Goal: Task Accomplishment & Management: Manage account settings

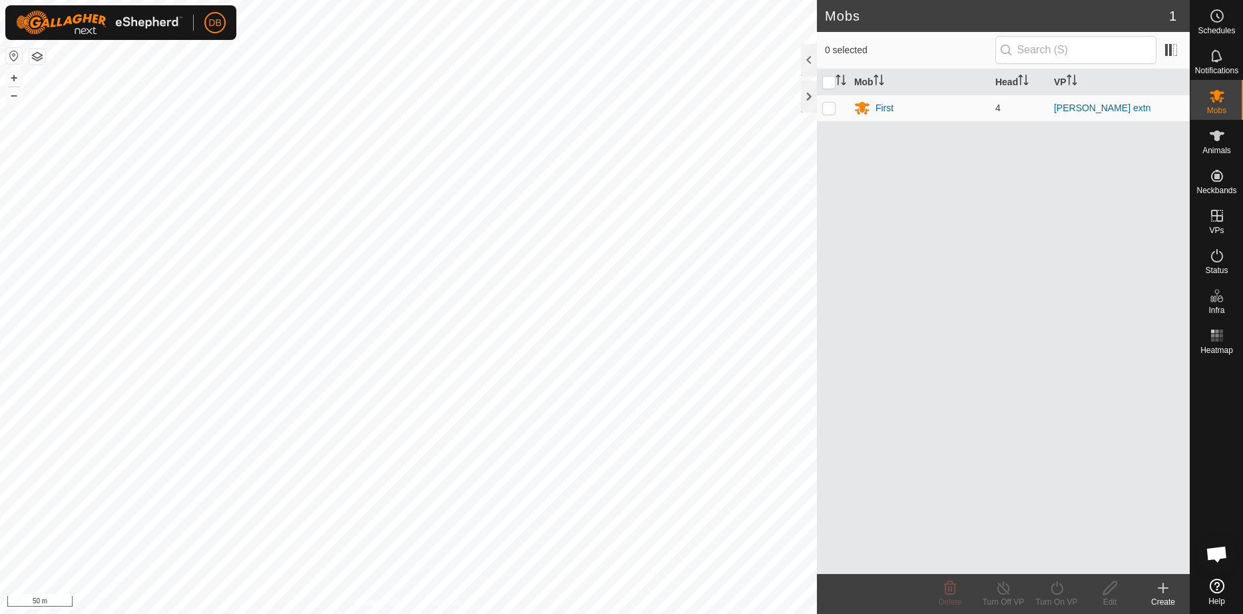
click at [39, 55] on button "button" at bounding box center [37, 57] width 16 height 16
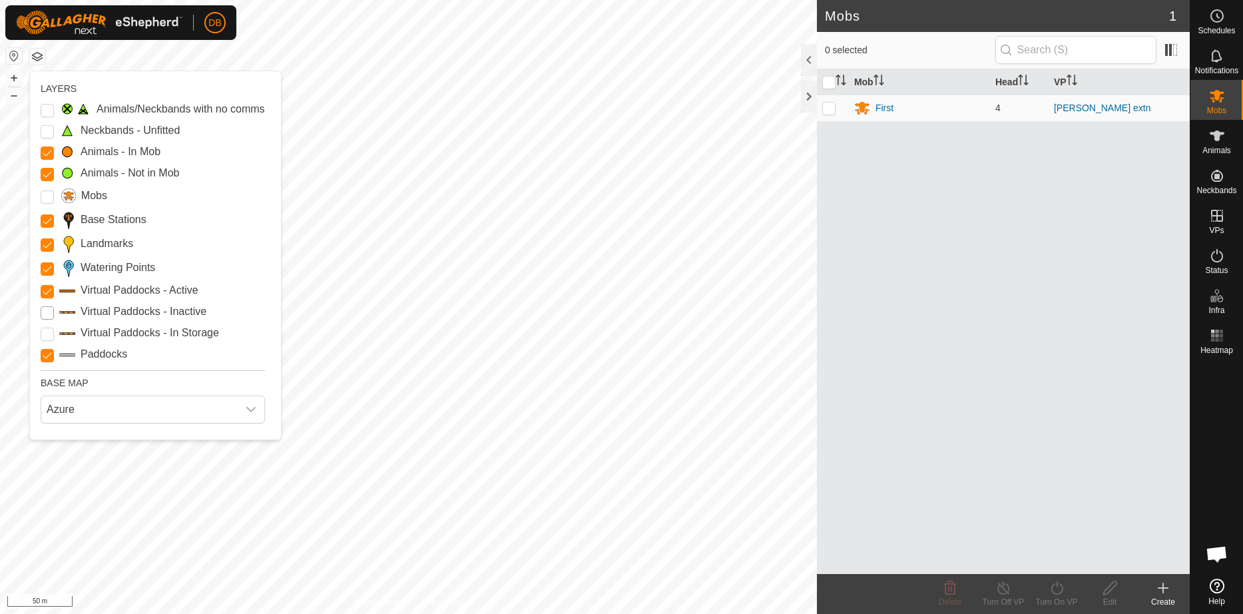
click at [42, 320] on Inactive "Virtual Paddocks - Inactive" at bounding box center [47, 312] width 13 height 13
click at [883, 110] on div "First" at bounding box center [884, 108] width 18 height 14
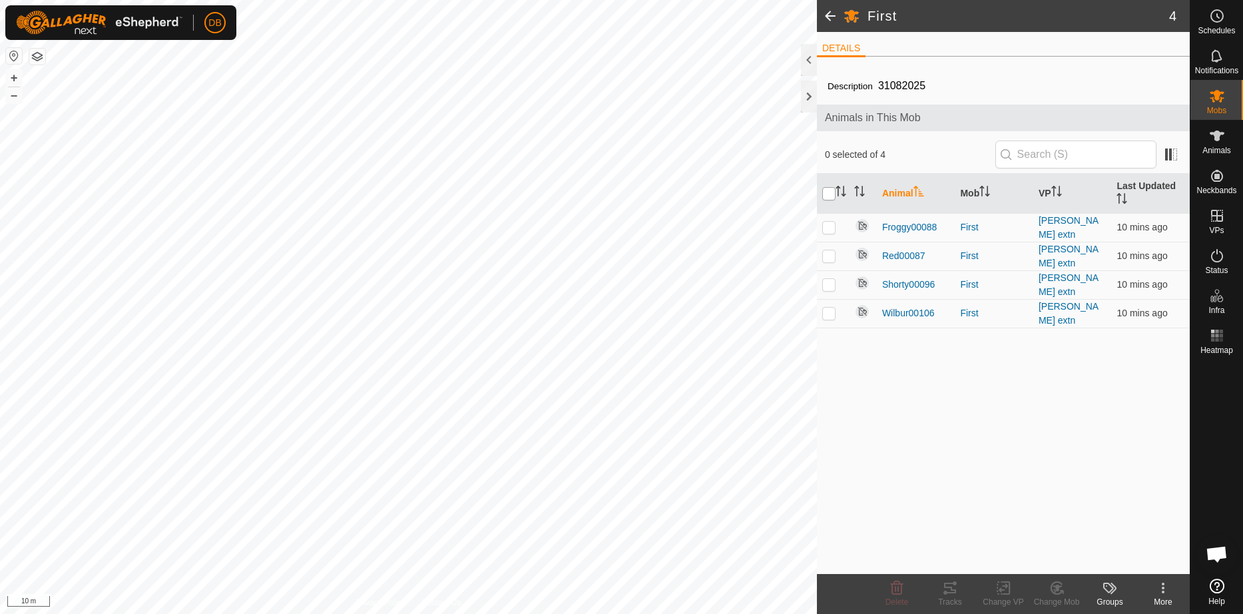
click at [829, 193] on input "checkbox" at bounding box center [828, 193] width 13 height 13
checkbox input "true"
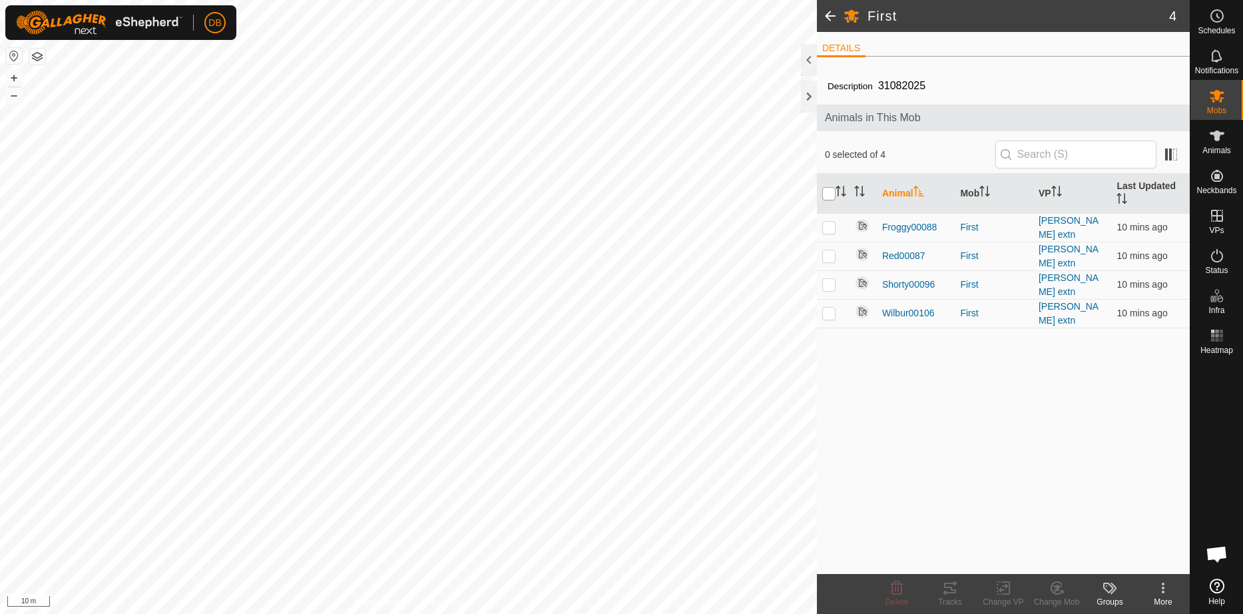
checkbox input "true"
click at [1004, 588] on icon at bounding box center [1003, 588] width 17 height 16
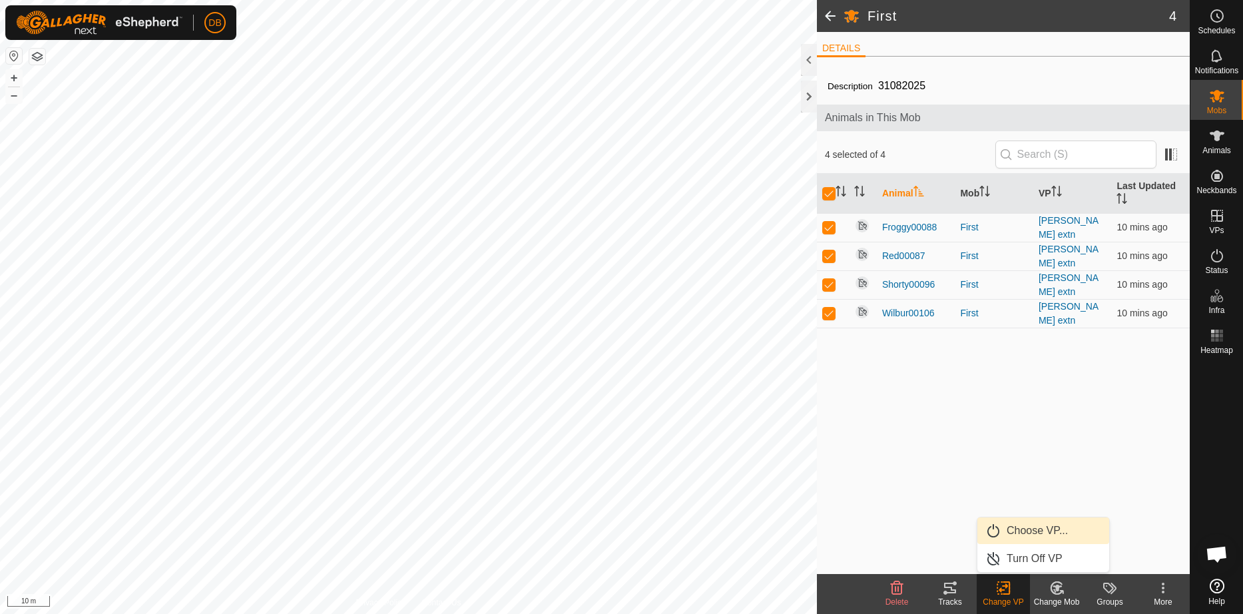
click at [1030, 525] on link "Choose VP..." at bounding box center [1043, 530] width 132 height 27
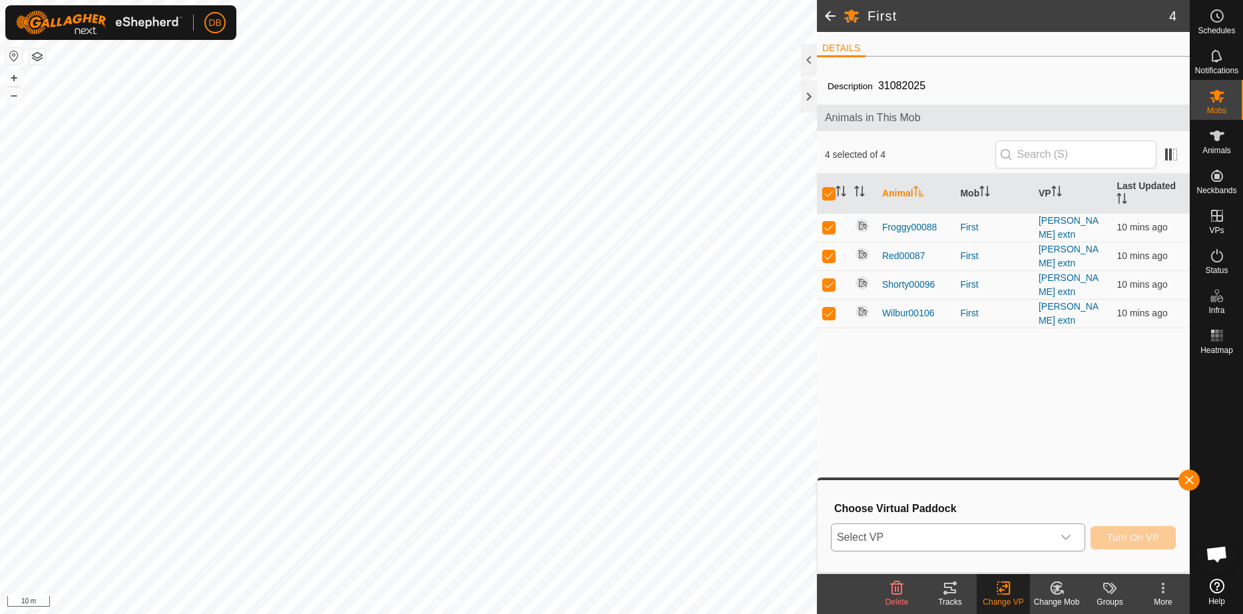
click at [1066, 537] on icon "dropdown trigger" at bounding box center [1065, 537] width 11 height 11
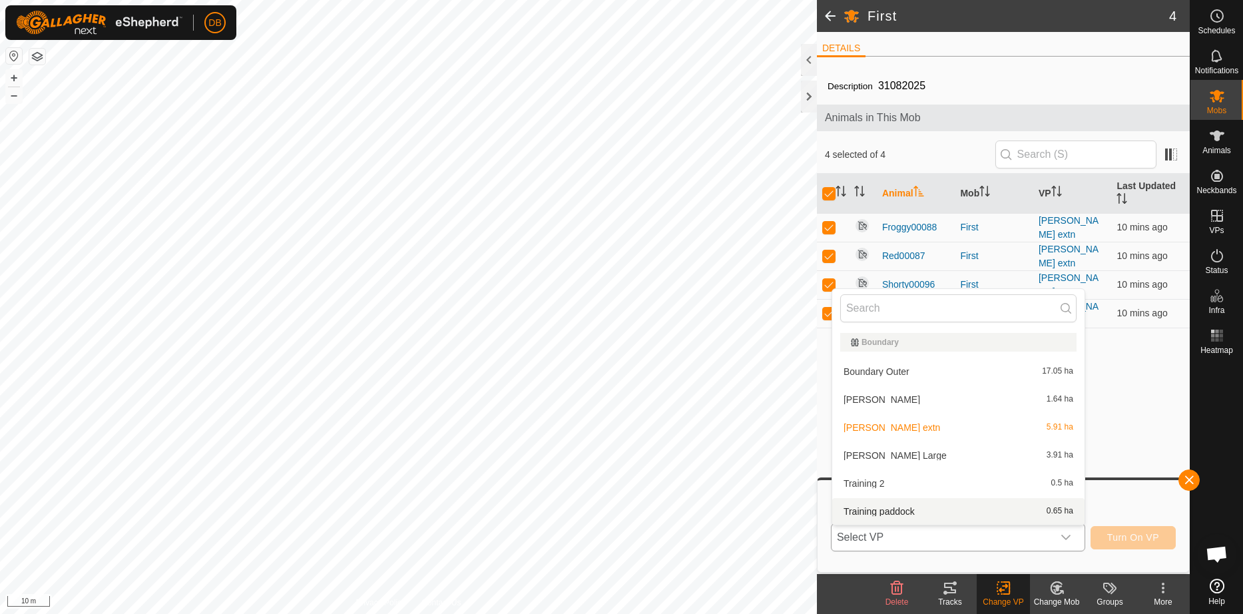
click at [851, 508] on li "Training paddock 0.65 ha" at bounding box center [958, 511] width 252 height 27
click at [851, 508] on h3 "Choose Virtual Paddock" at bounding box center [1004, 508] width 341 height 13
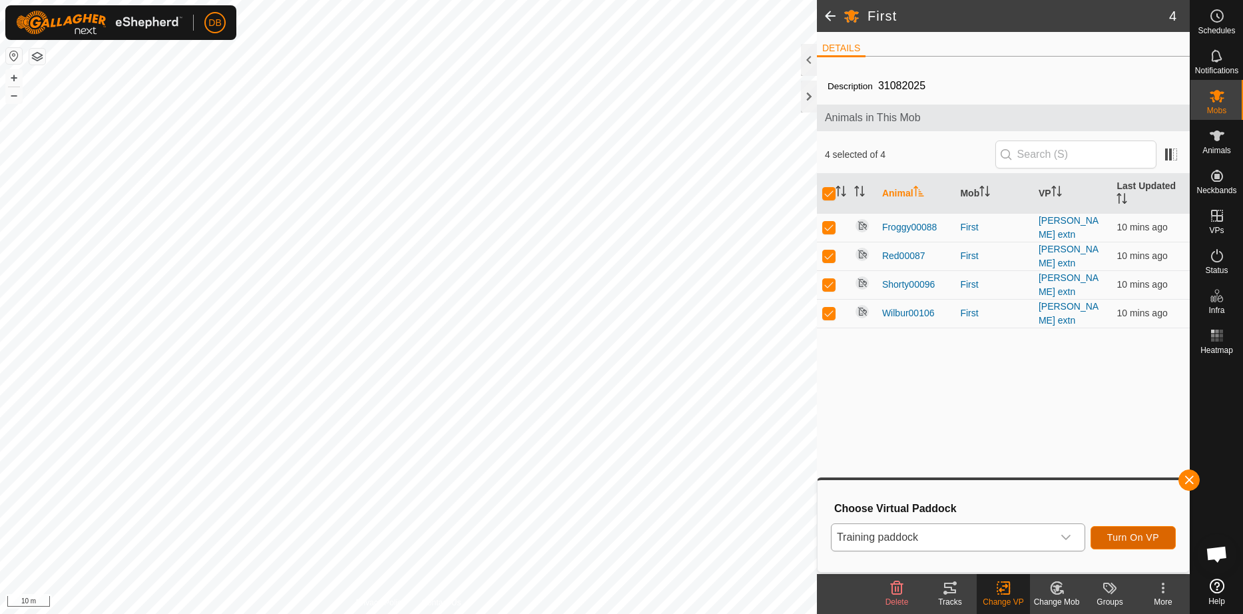
click at [1124, 532] on span "Turn On VP" at bounding box center [1133, 537] width 52 height 11
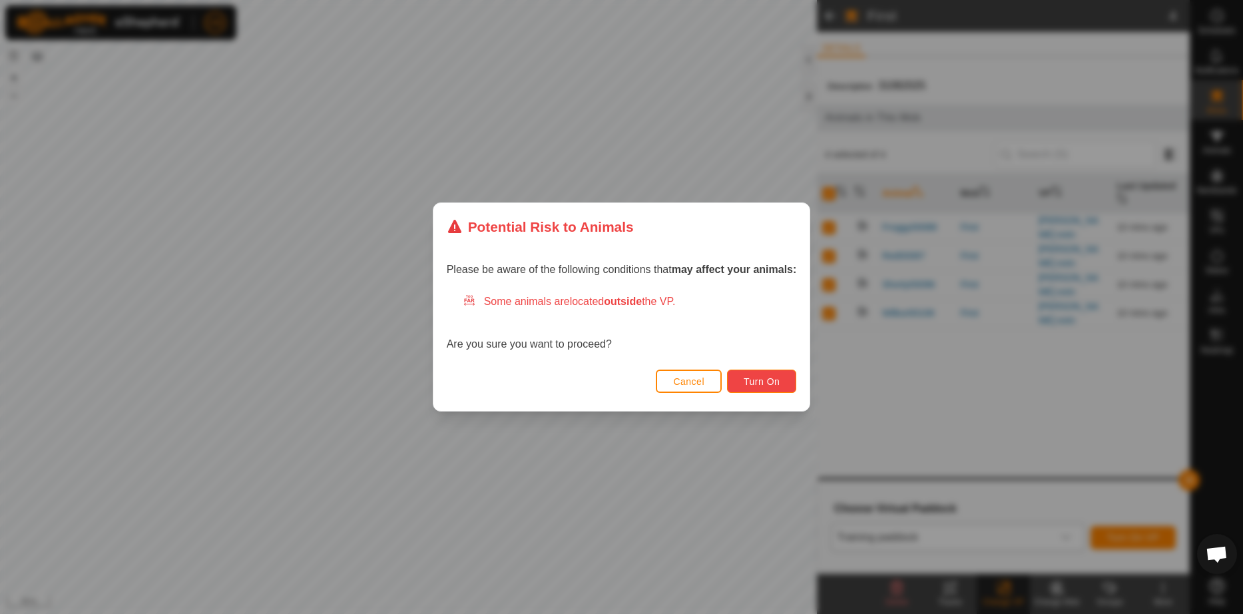
click at [760, 376] on span "Turn On" at bounding box center [762, 381] width 36 height 11
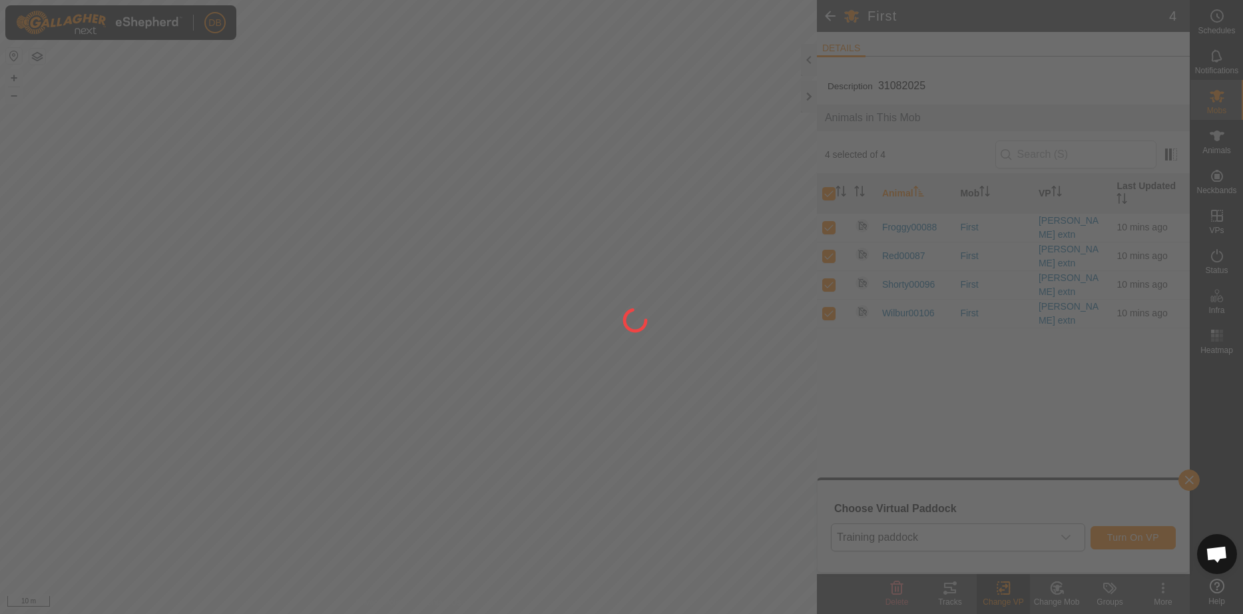
click at [760, 376] on div at bounding box center [621, 307] width 1243 height 614
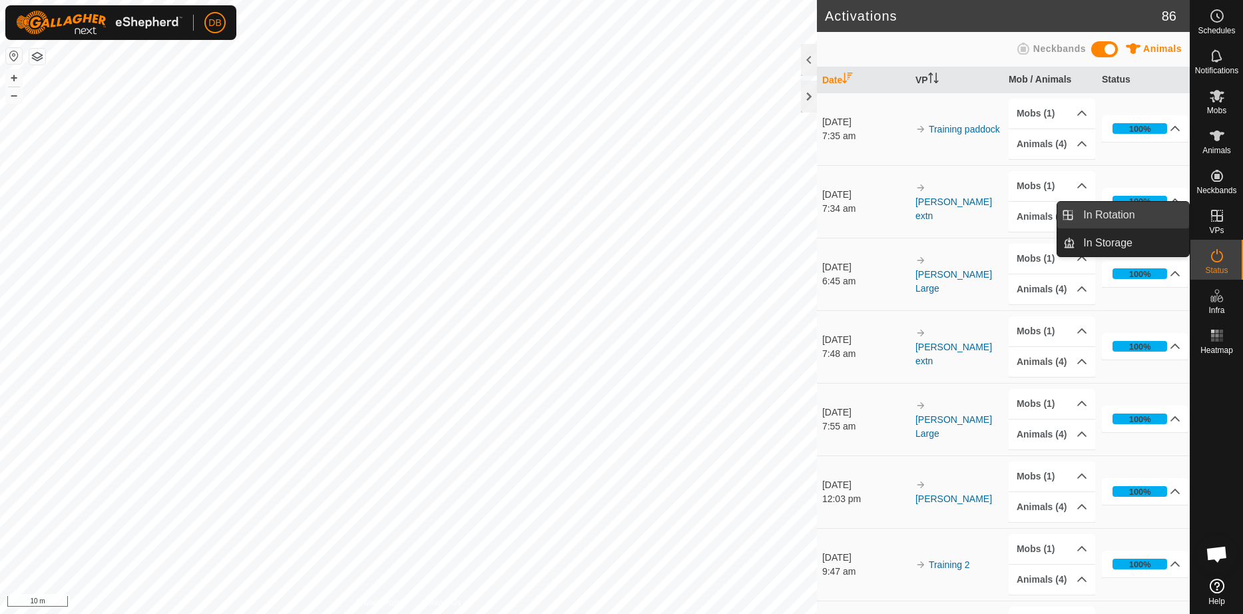
click at [1116, 215] on link "In Rotation" at bounding box center [1132, 215] width 114 height 27
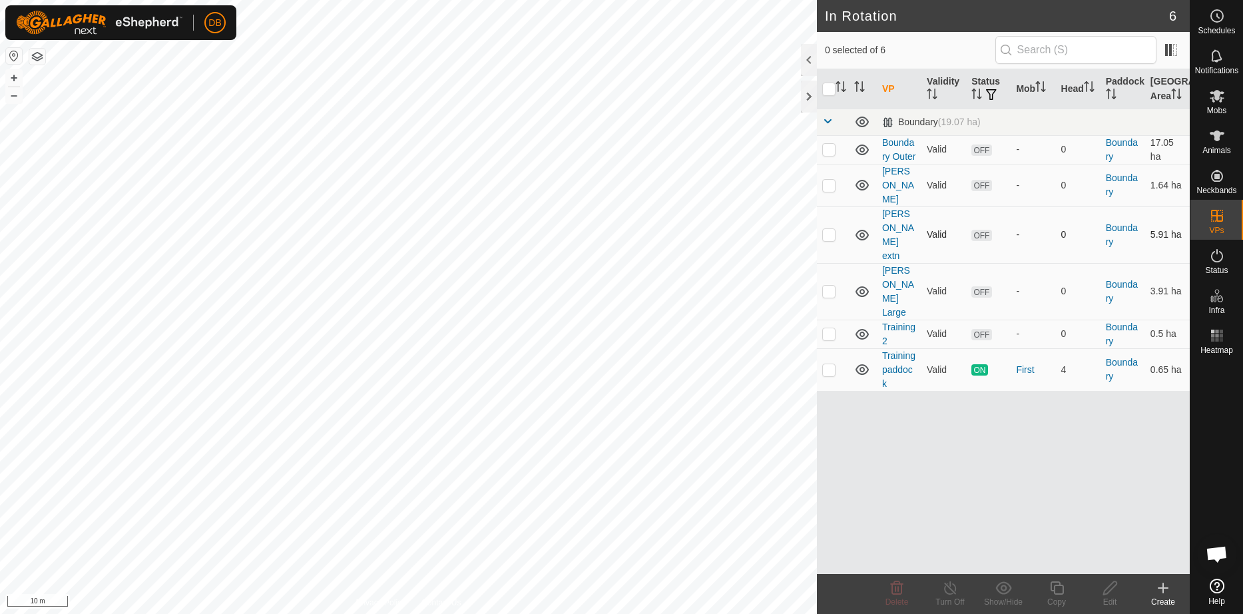
click at [827, 230] on p-checkbox at bounding box center [828, 234] width 13 height 11
checkbox input "true"
click at [1113, 588] on icon at bounding box center [1110, 588] width 17 height 16
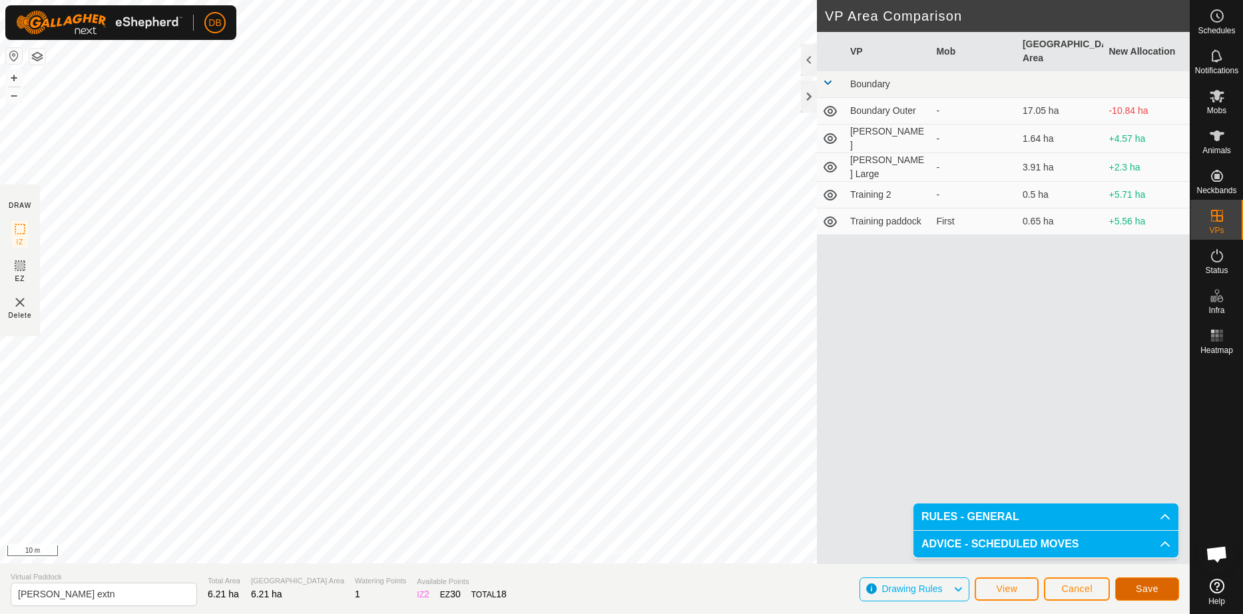
click at [1149, 587] on span "Save" at bounding box center [1147, 588] width 23 height 11
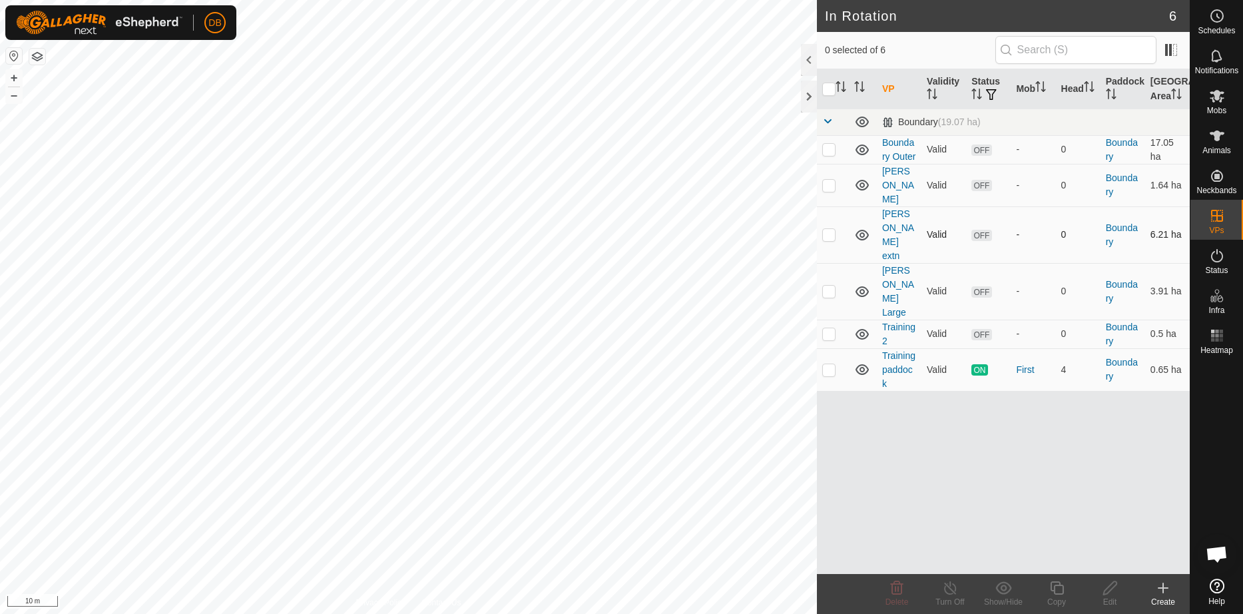
click at [831, 232] on p-checkbox at bounding box center [828, 234] width 13 height 11
checkbox input "false"
checkbox input "true"
click at [829, 236] on p-checkbox at bounding box center [828, 234] width 13 height 11
checkbox input "true"
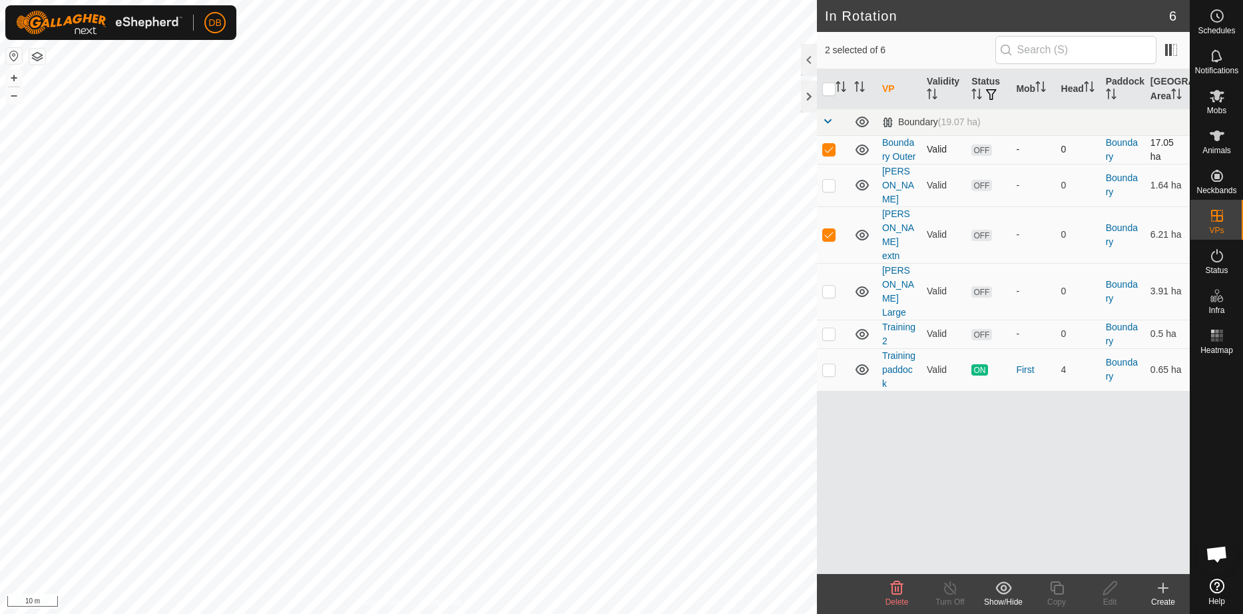
click at [825, 154] on p-checkbox at bounding box center [828, 149] width 13 height 11
checkbox input "false"
click at [1104, 588] on icon at bounding box center [1110, 588] width 17 height 16
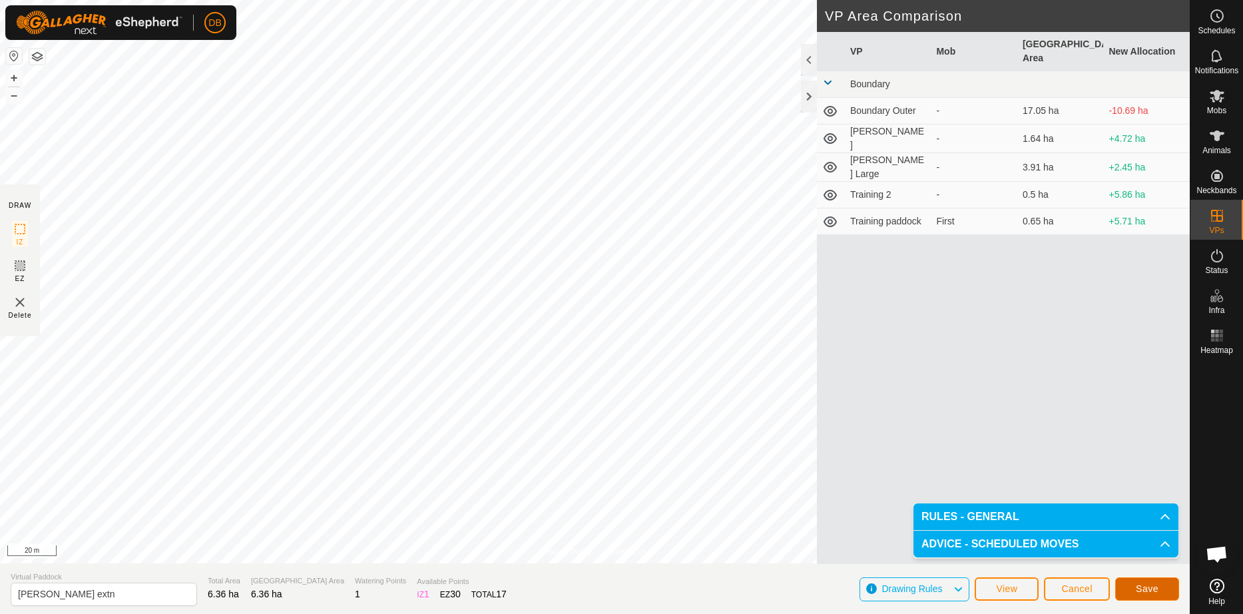
click at [1148, 594] on span "Save" at bounding box center [1147, 588] width 23 height 11
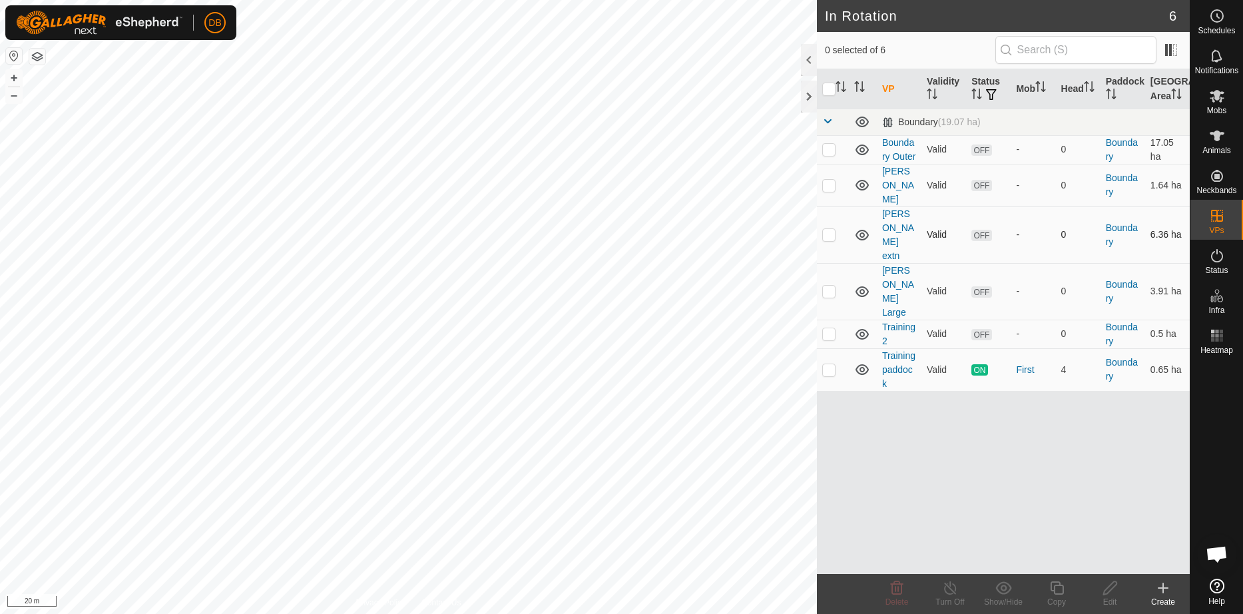
click at [833, 232] on p-checkbox at bounding box center [828, 234] width 13 height 11
checkbox input "true"
click at [1106, 589] on icon at bounding box center [1109, 587] width 13 height 13
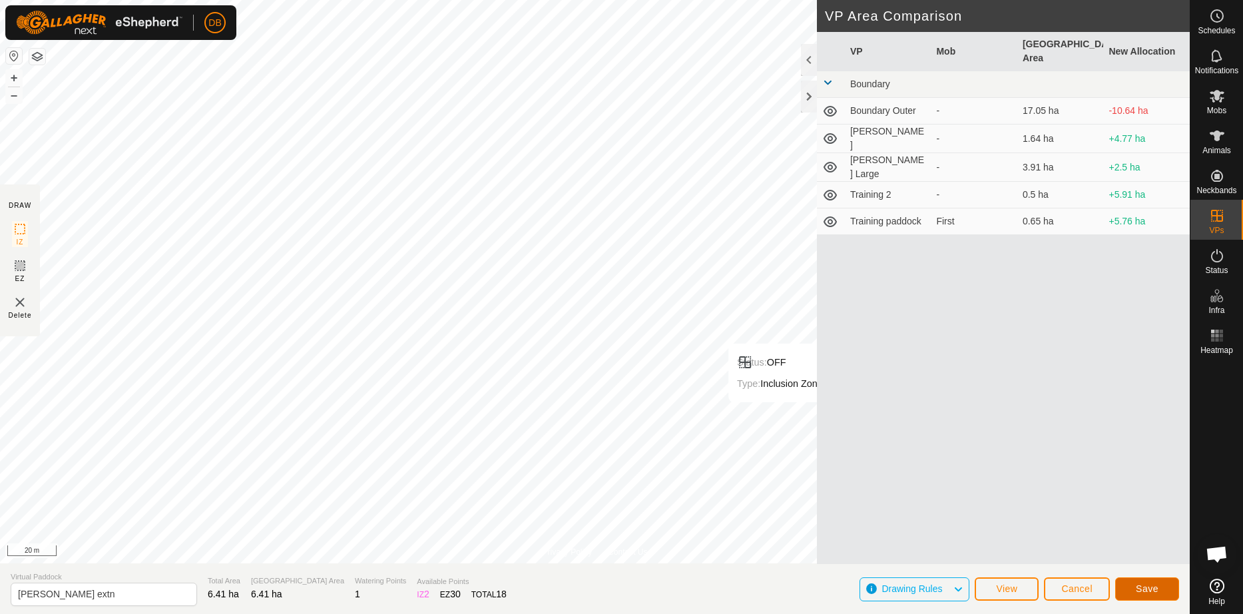
click at [1140, 588] on span "Save" at bounding box center [1147, 588] width 23 height 11
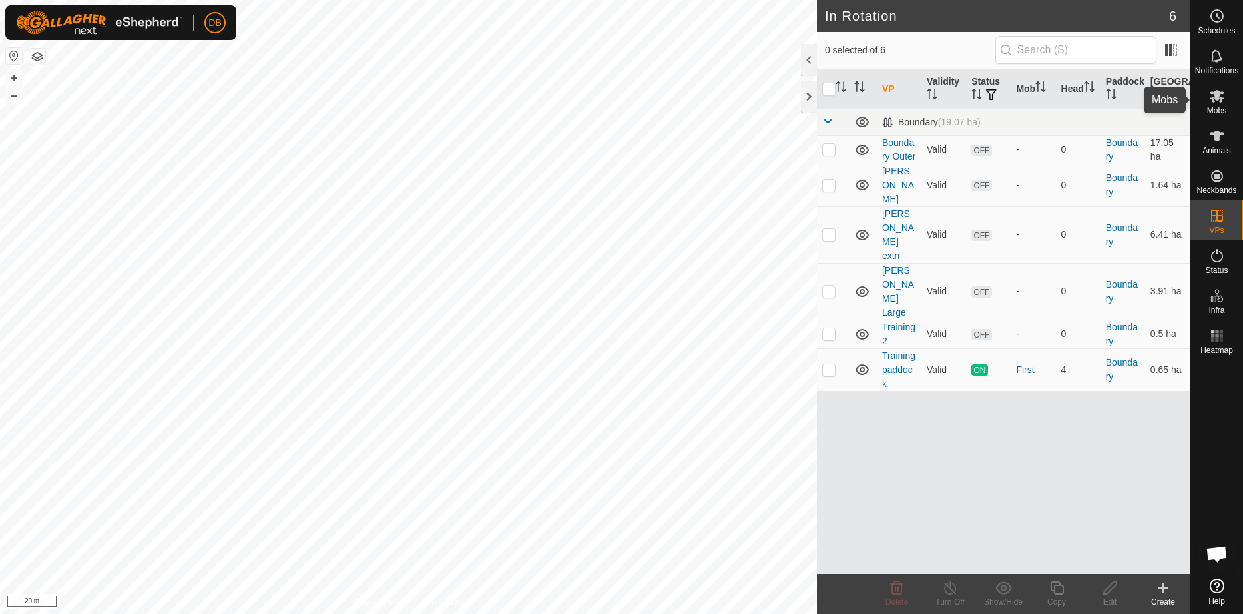
click at [1222, 104] on es-mob-svg-icon at bounding box center [1217, 95] width 24 height 21
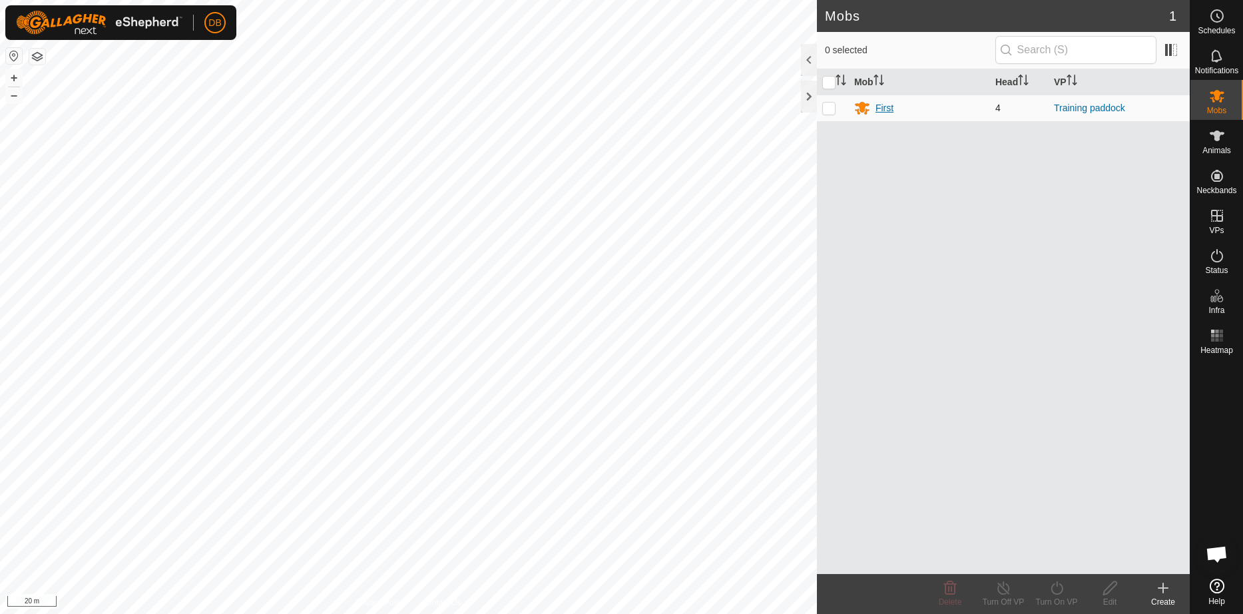
click at [880, 106] on div "First" at bounding box center [884, 108] width 18 height 14
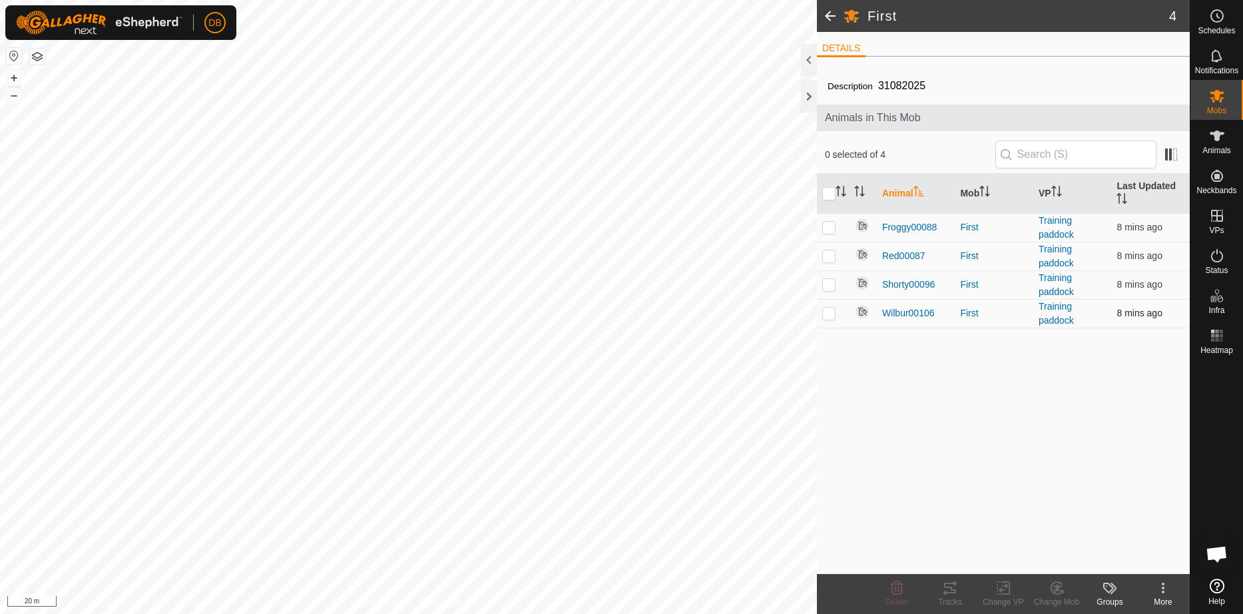
click at [828, 315] on p-checkbox at bounding box center [828, 313] width 13 height 11
click at [828, 314] on p-checkbox at bounding box center [828, 313] width 13 height 11
click at [1163, 586] on icon at bounding box center [1163, 587] width 3 height 3
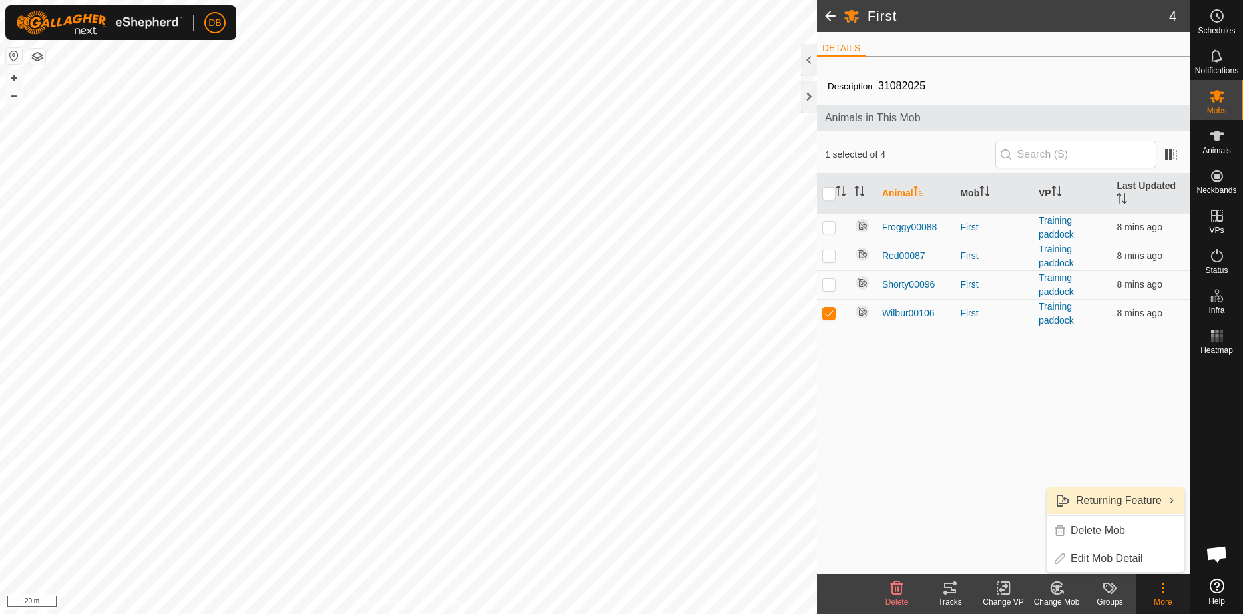
click at [1097, 496] on link "Returning Feature" at bounding box center [1115, 500] width 138 height 27
click at [969, 501] on link "Turn On" at bounding box center [977, 501] width 136 height 27
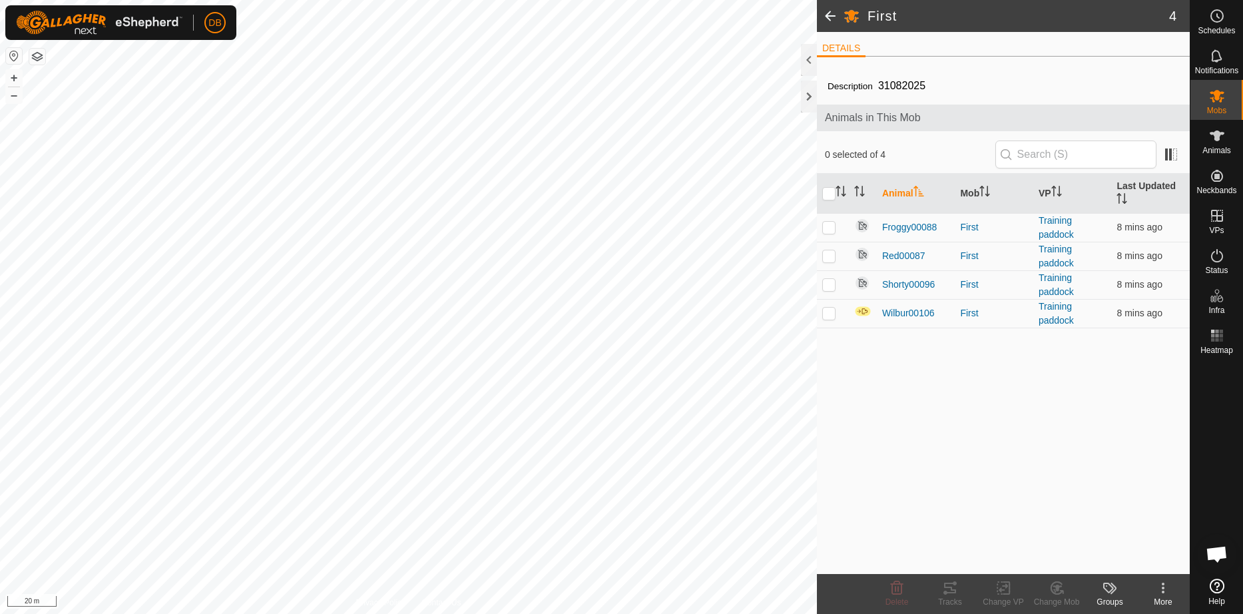
click at [1008, 433] on div "Description 31082025 Animals in This Mob 0 selected of 4 Animal Mob VP Last Upd…" at bounding box center [1003, 320] width 373 height 507
click at [827, 317] on p-checkbox at bounding box center [828, 313] width 13 height 11
checkbox input "true"
click at [951, 587] on icon at bounding box center [950, 587] width 12 height 11
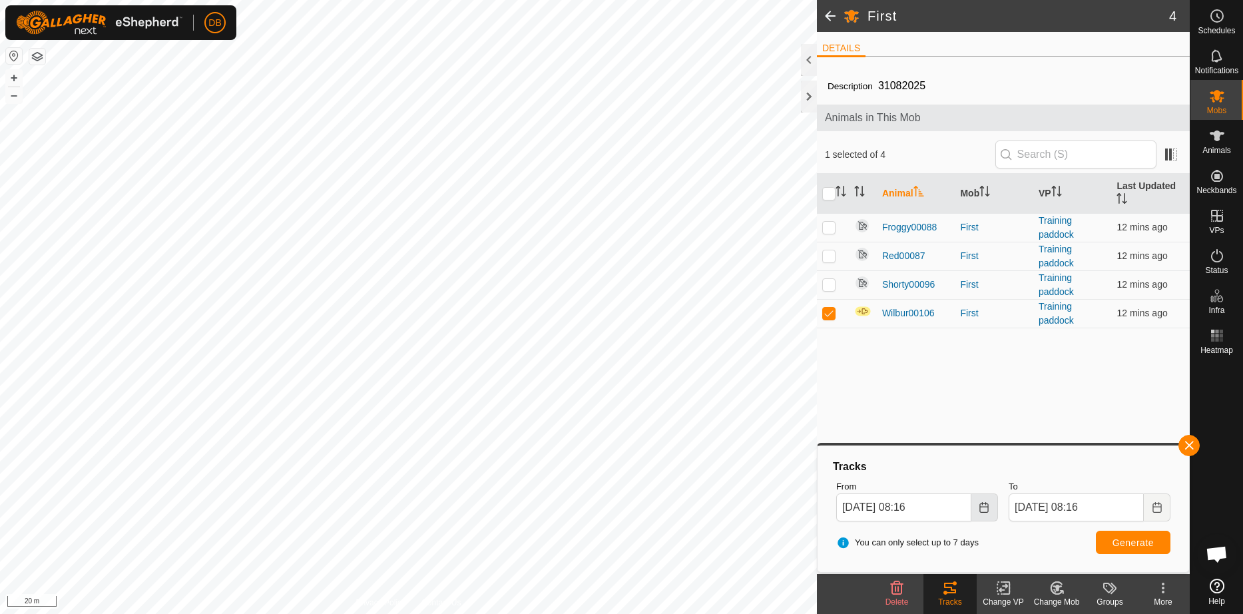
click at [980, 506] on icon "Choose Date" at bounding box center [984, 507] width 11 height 11
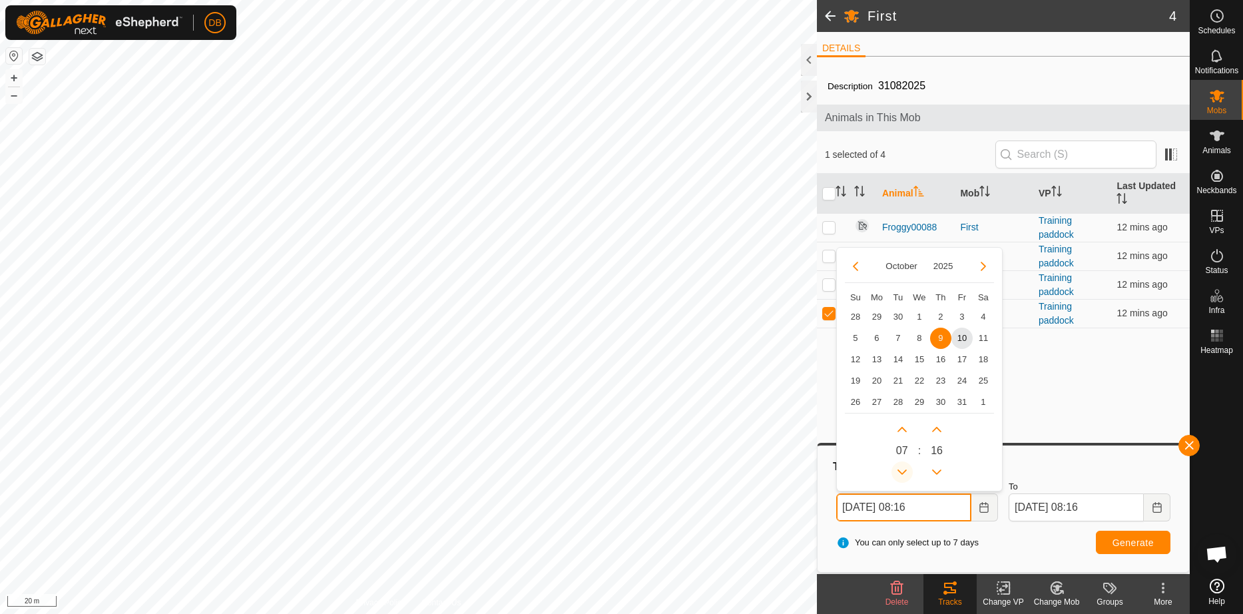
click at [901, 472] on button "Previous Hour" at bounding box center [901, 471] width 21 height 21
click at [965, 342] on span "10" at bounding box center [961, 338] width 21 height 21
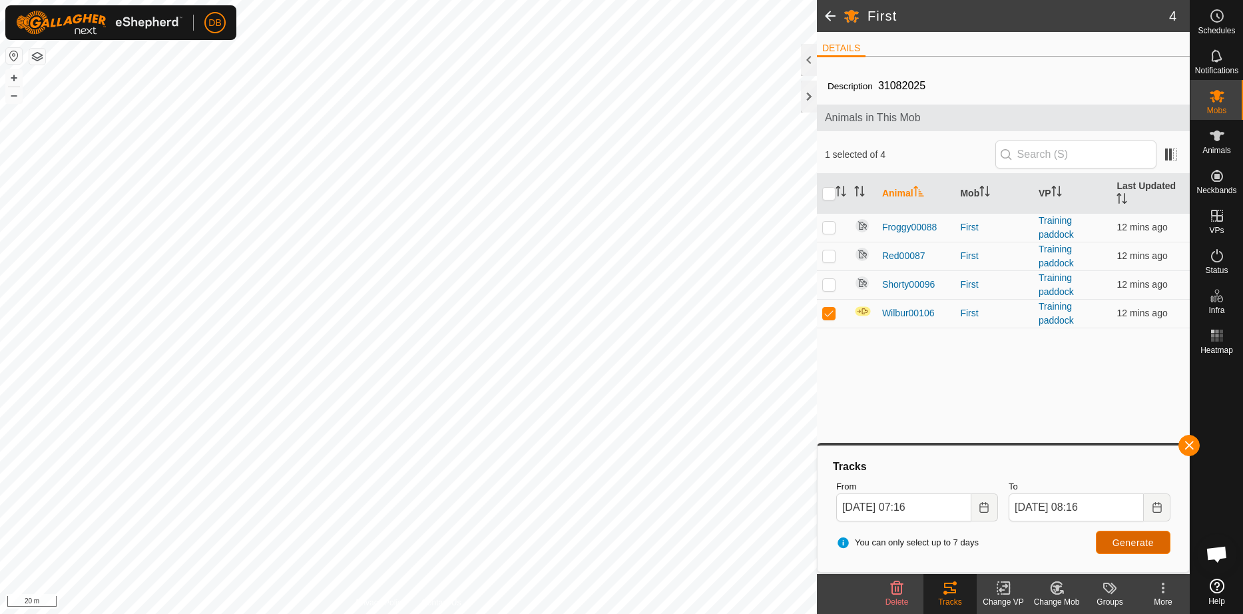
click at [1125, 541] on span "Generate" at bounding box center [1132, 542] width 41 height 11
click at [987, 510] on icon "Choose Date" at bounding box center [984, 507] width 11 height 11
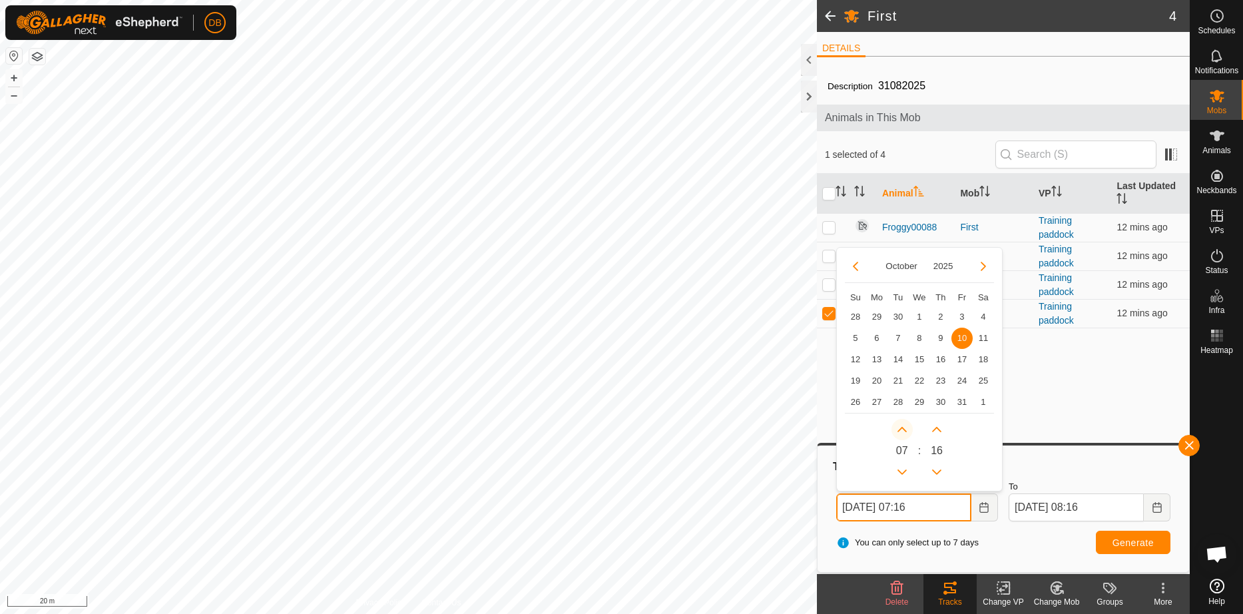
click at [902, 431] on button "Next Hour" at bounding box center [901, 429] width 21 height 21
click at [936, 473] on button "Previous Minute" at bounding box center [936, 471] width 21 height 21
click at [937, 473] on span "Previous Minute" at bounding box center [937, 473] width 0 height 0
click at [936, 473] on button "Previous Minute" at bounding box center [936, 471] width 21 height 21
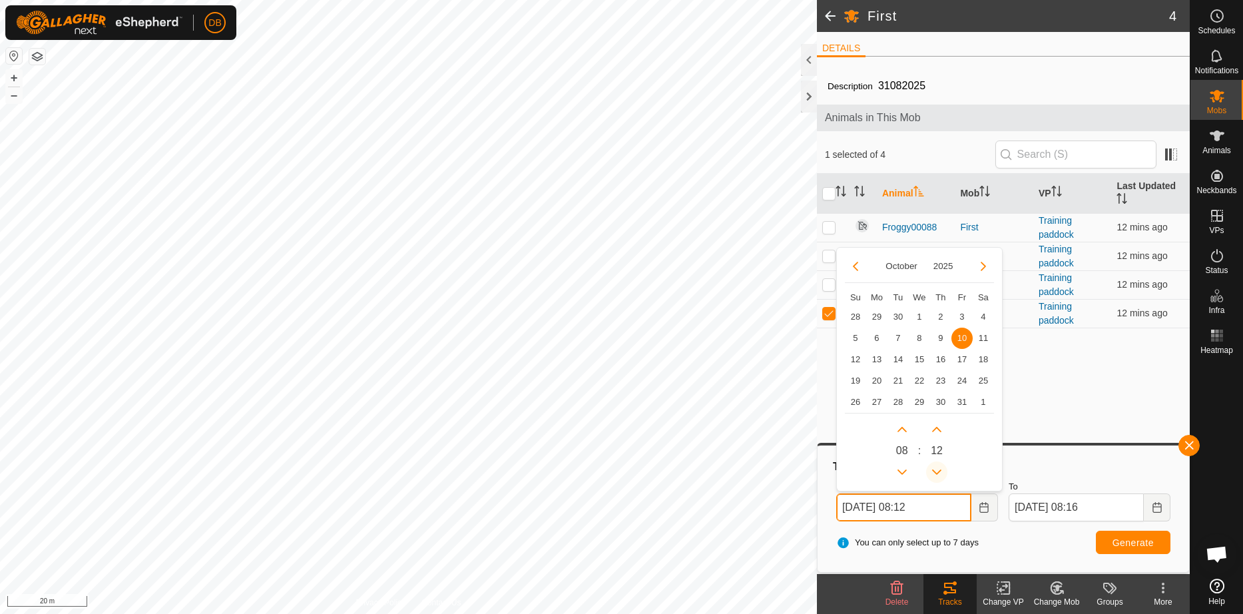
click at [937, 473] on span "Previous Minute" at bounding box center [937, 473] width 0 height 0
click at [936, 473] on button "Previous Minute" at bounding box center [936, 471] width 21 height 21
click at [936, 473] on icon "Previous Minute" at bounding box center [936, 471] width 9 height 5
click at [936, 473] on button "Previous Minute" at bounding box center [936, 471] width 21 height 21
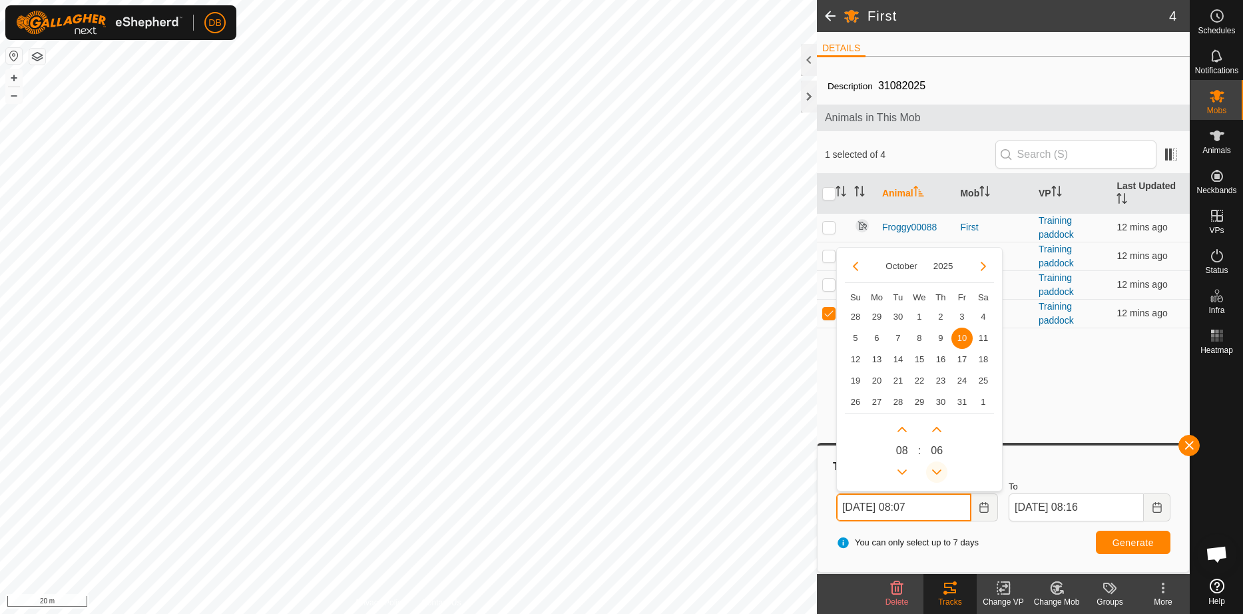
click at [936, 473] on icon "Previous Minute" at bounding box center [936, 471] width 9 height 5
click at [936, 473] on button "Previous Minute" at bounding box center [936, 471] width 21 height 21
click at [937, 473] on span "Previous Minute" at bounding box center [937, 473] width 0 height 0
click at [936, 473] on icon "Previous Minute" at bounding box center [936, 471] width 9 height 5
click at [936, 473] on button "Previous Minute" at bounding box center [936, 471] width 21 height 21
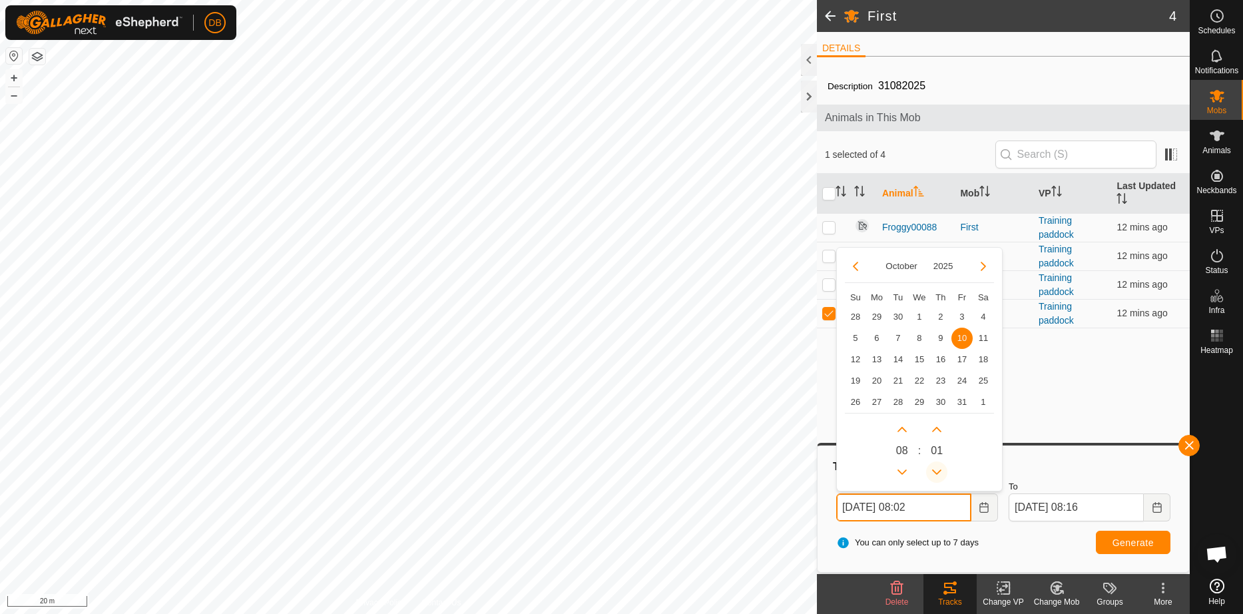
click at [936, 473] on button "Previous Minute" at bounding box center [936, 471] width 21 height 21
type input "10 Oct, 2025 08:00"
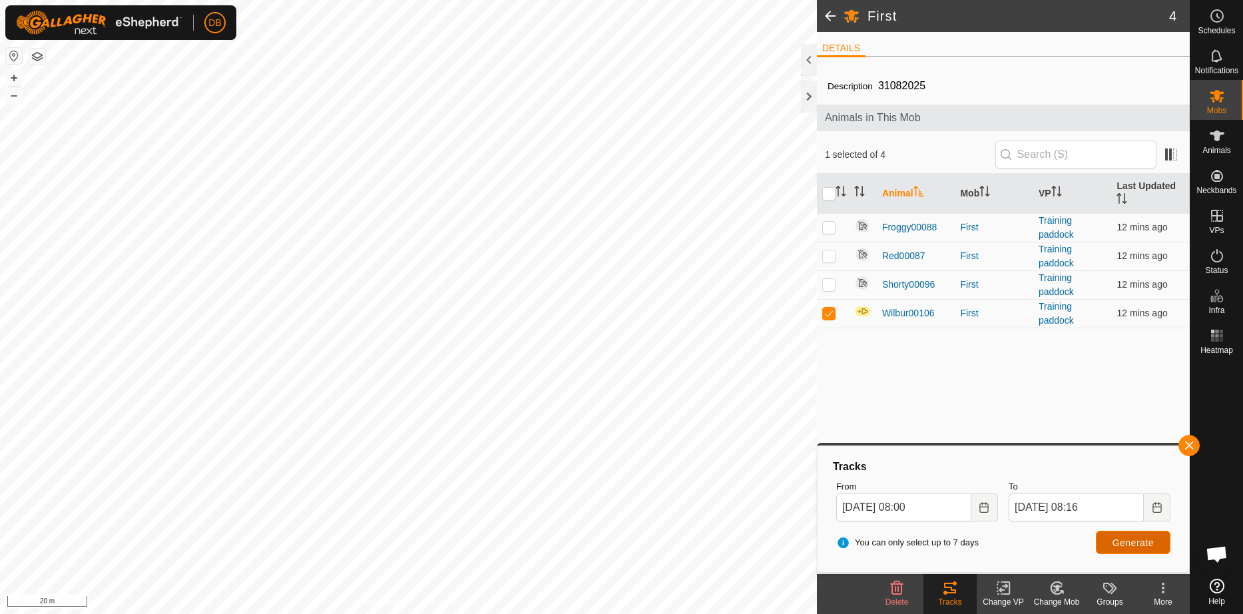
click at [1121, 546] on span "Generate" at bounding box center [1132, 542] width 41 height 11
click at [1160, 589] on icon at bounding box center [1163, 588] width 16 height 16
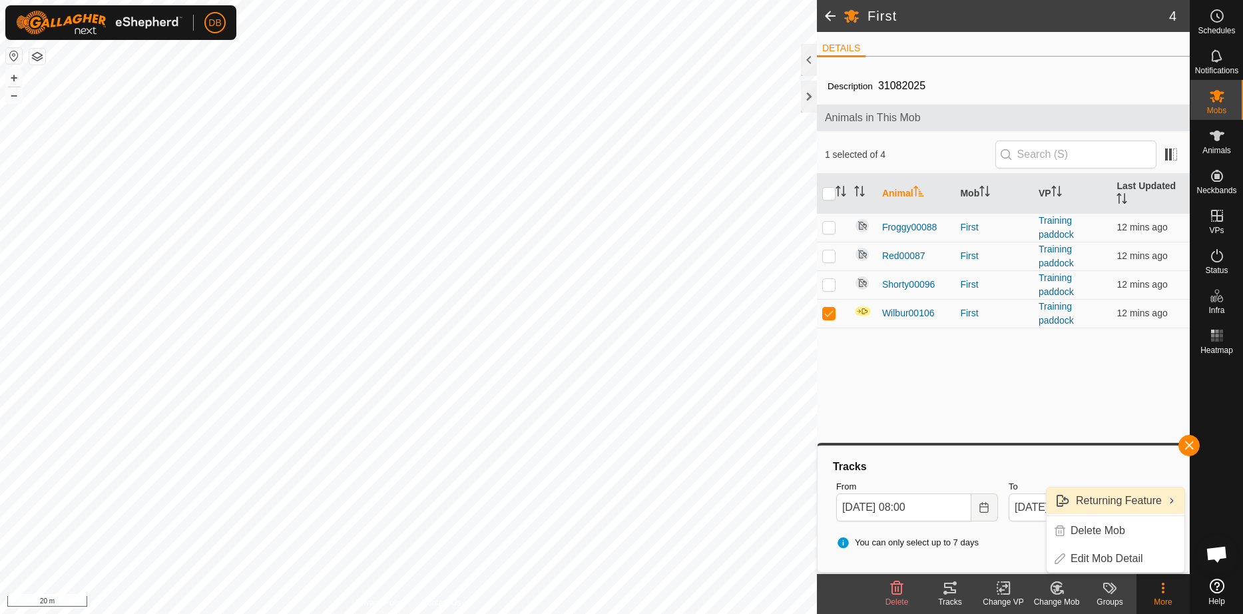
click at [1148, 499] on link "Returning Feature" at bounding box center [1115, 500] width 138 height 27
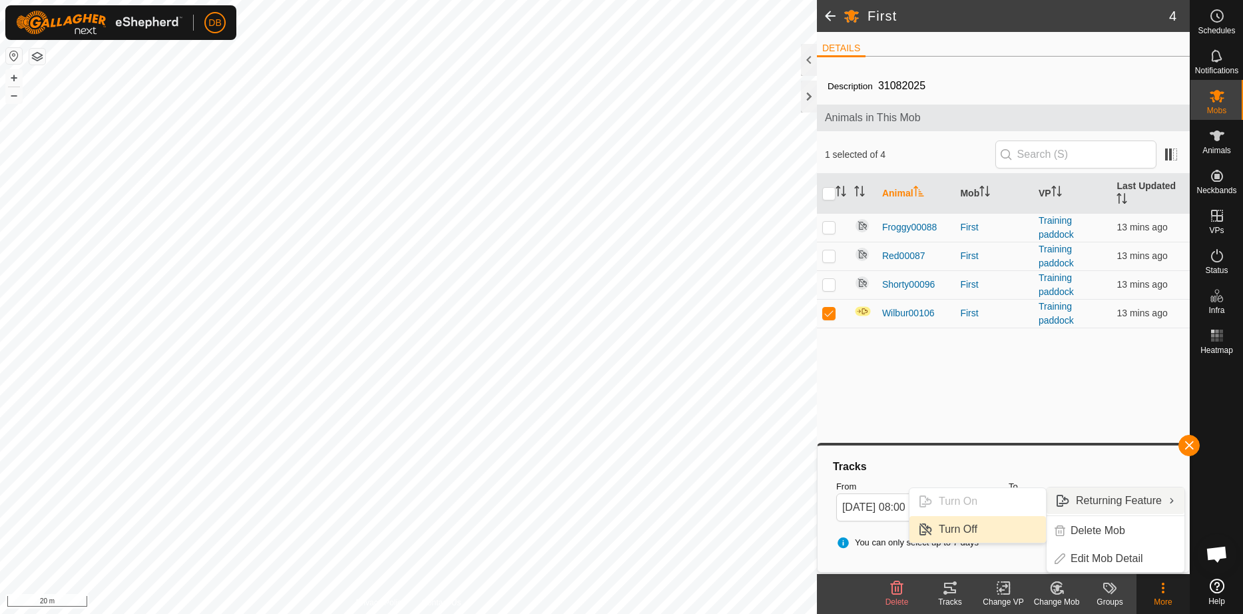
click at [974, 529] on link "Turn Off" at bounding box center [977, 529] width 136 height 27
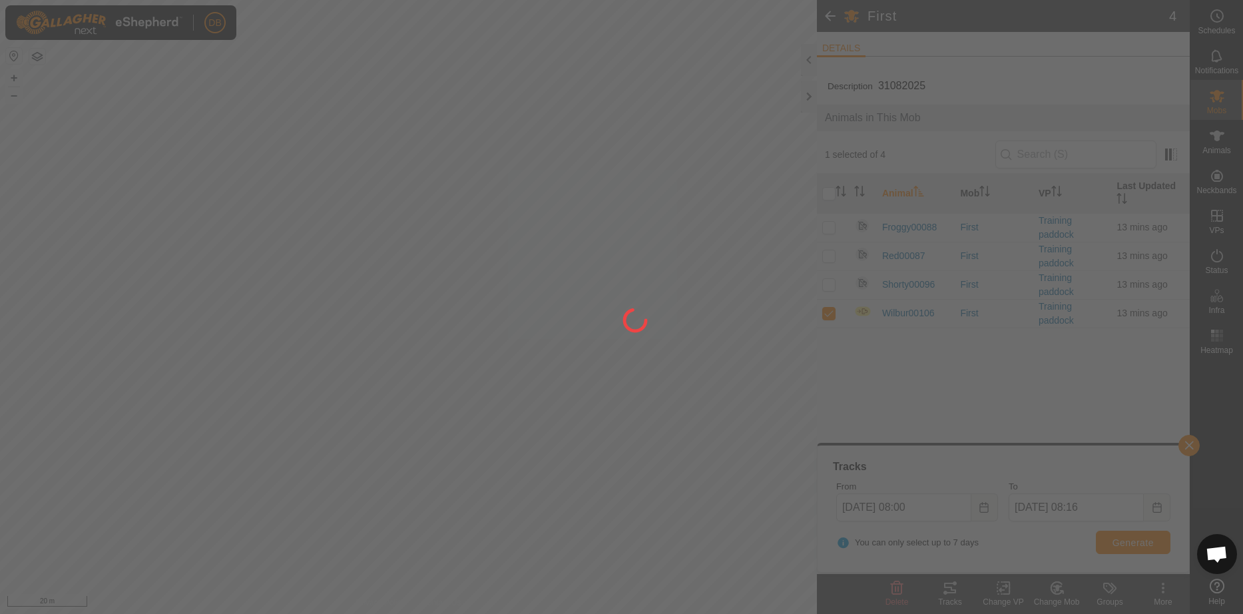
checkbox input "false"
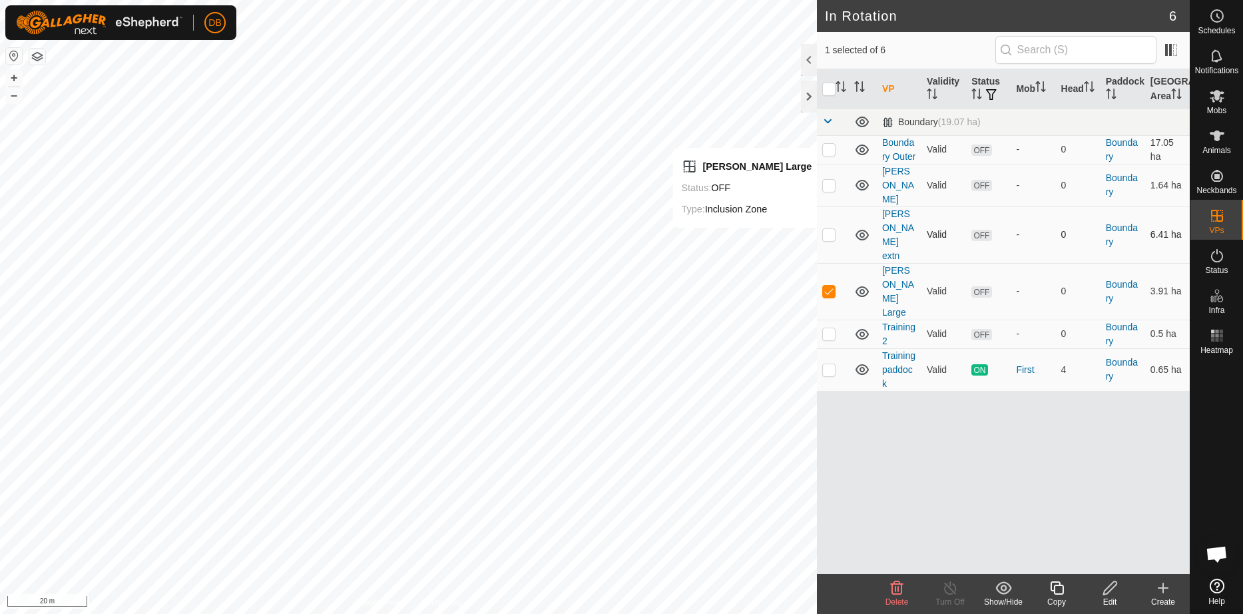
click at [830, 234] on p-checkbox at bounding box center [828, 234] width 13 height 11
checkbox input "true"
click at [827, 286] on p-checkbox at bounding box center [828, 291] width 13 height 11
checkbox input "false"
click at [1106, 584] on icon at bounding box center [1110, 588] width 17 height 16
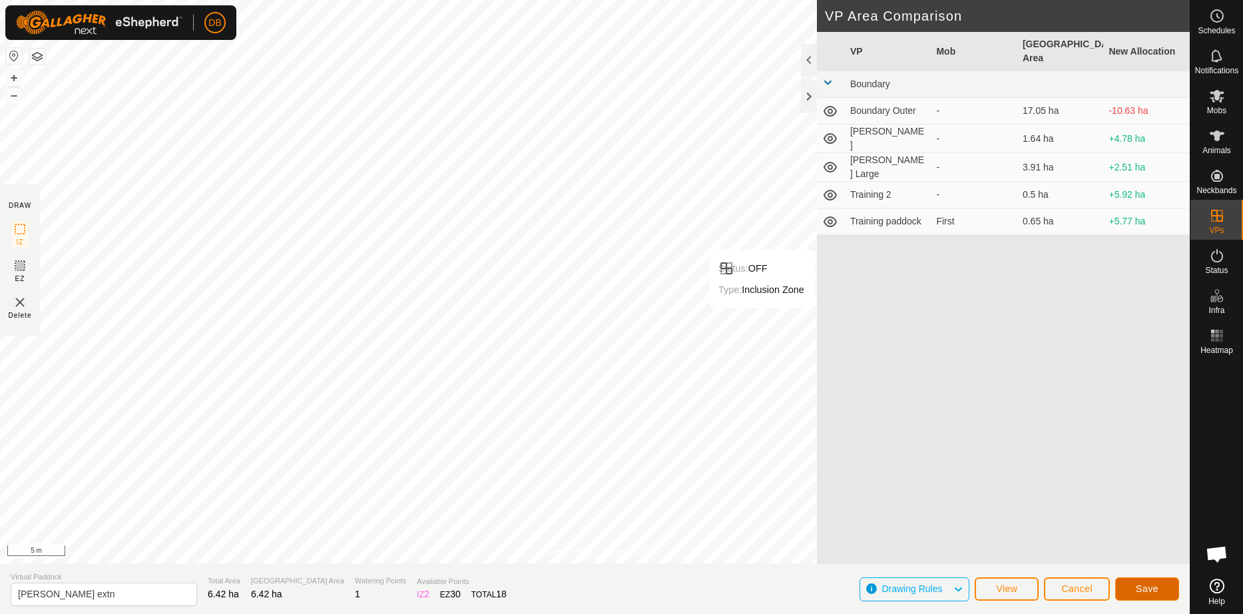
click at [1161, 585] on button "Save" at bounding box center [1147, 588] width 64 height 23
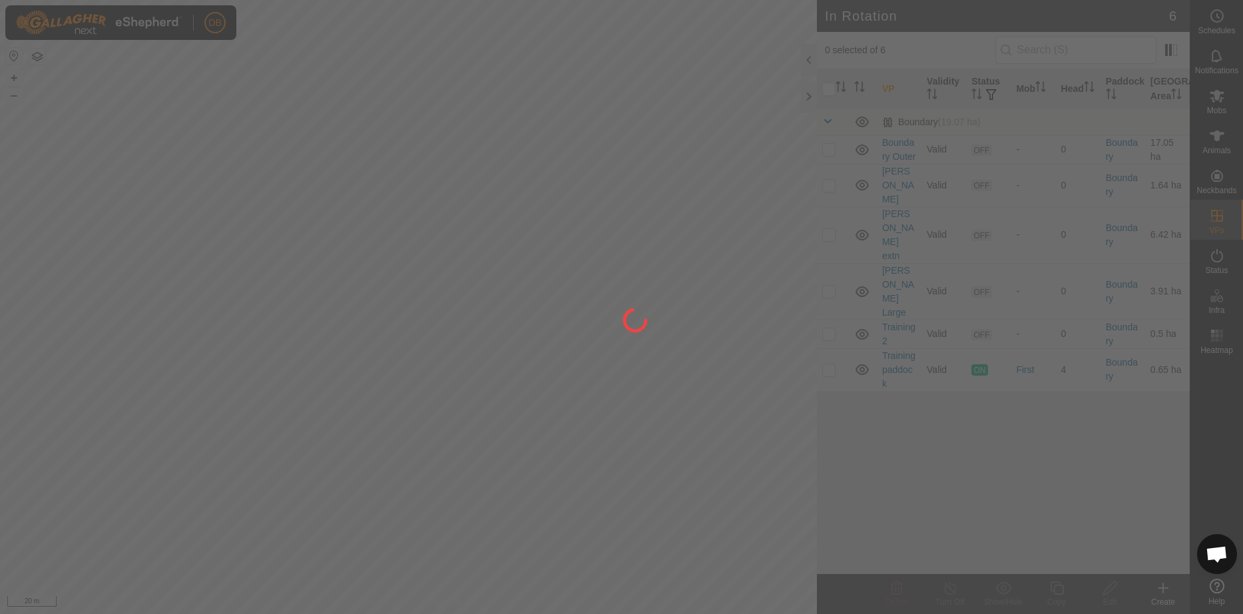
click at [437, 246] on div "DB Schedules Notifications Mobs Animals Neckbands VPs Status Infra Heatmap Help…" at bounding box center [621, 307] width 1243 height 614
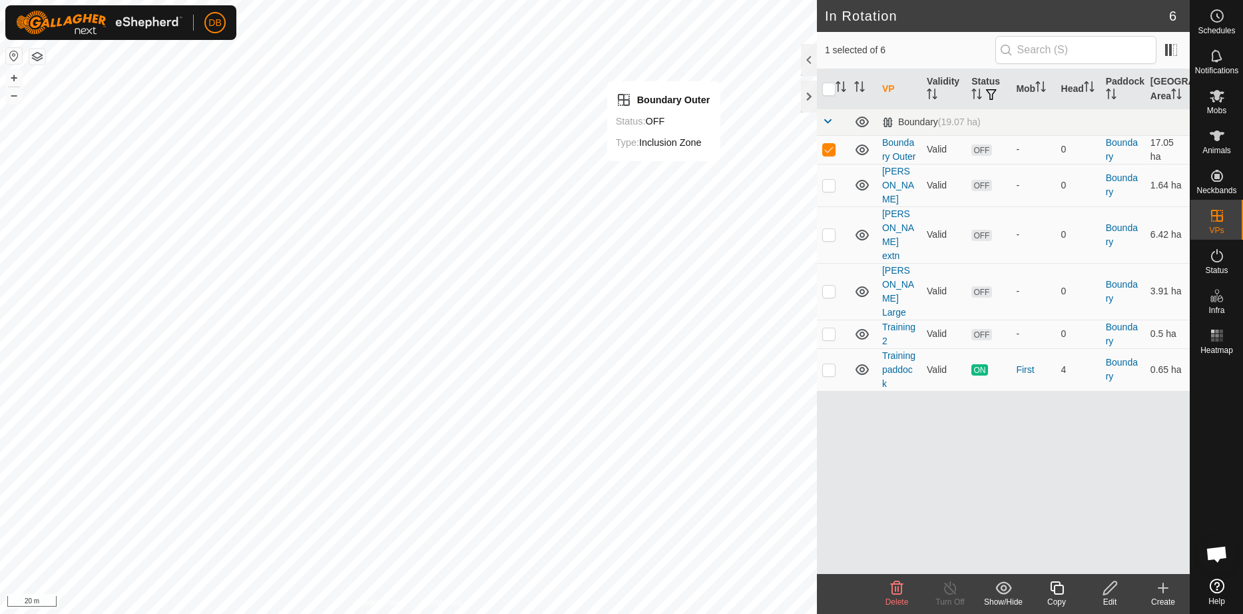
checkbox input "false"
checkbox input "true"
click at [1112, 586] on icon at bounding box center [1110, 588] width 17 height 16
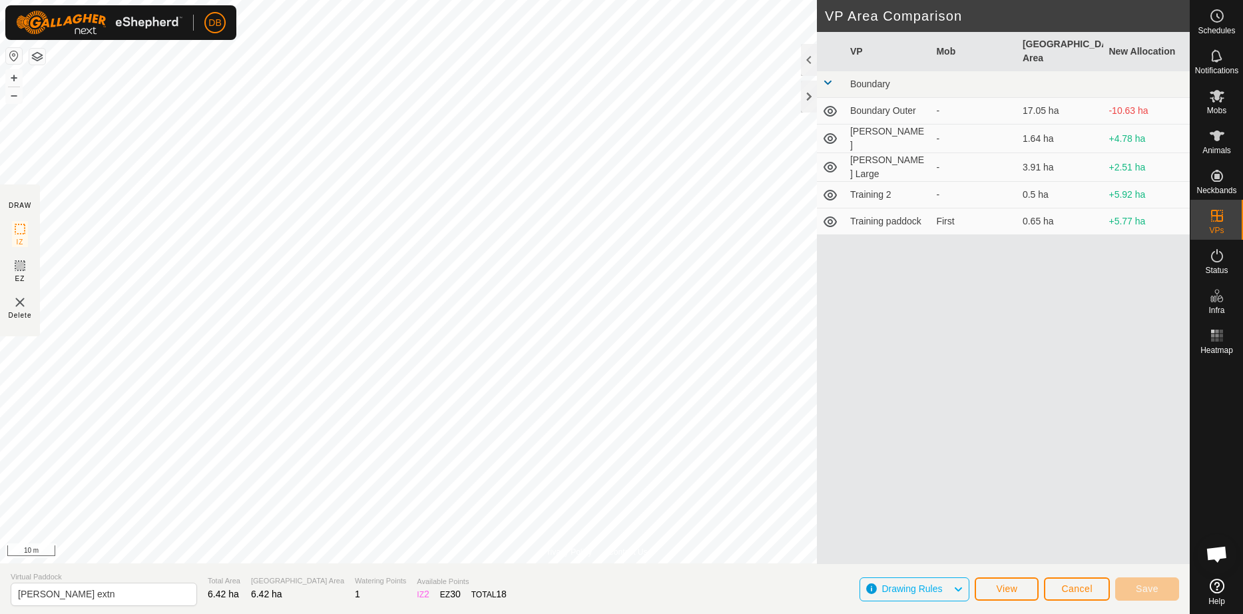
click at [917, 246] on div "Privacy Policy Contact Us knoll extn Status: OFF Type: Inclusion Zone + – ⇧ i 1…" at bounding box center [595, 307] width 1190 height 614
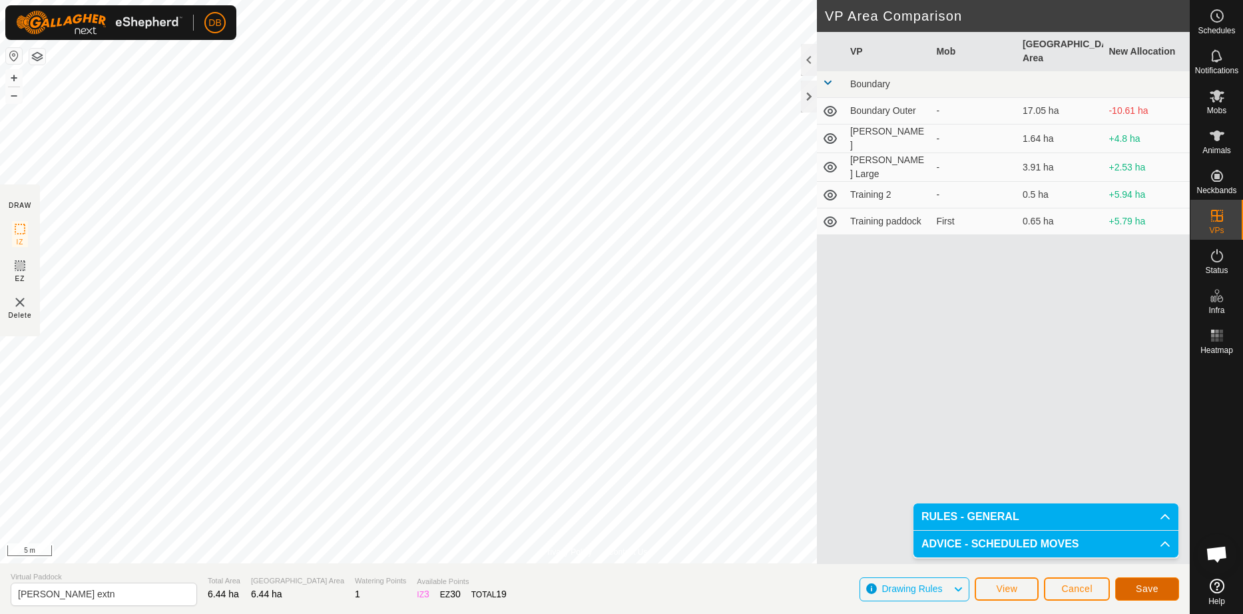
click at [1139, 586] on span "Save" at bounding box center [1147, 588] width 23 height 11
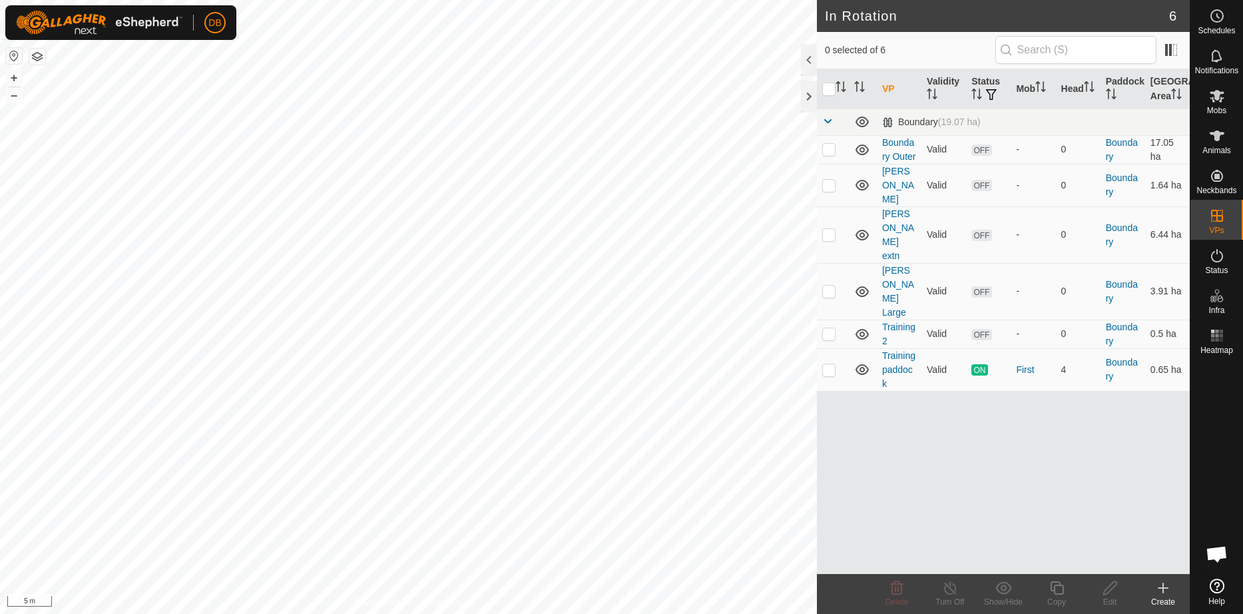
click at [43, 59] on button "button" at bounding box center [37, 57] width 16 height 16
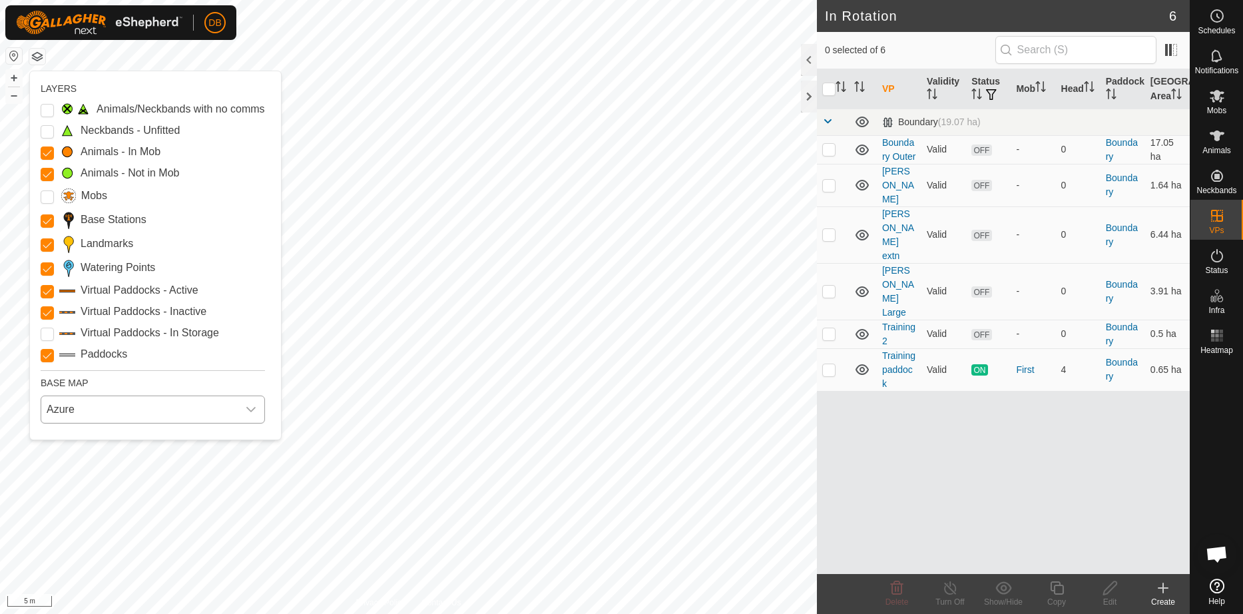
click at [97, 423] on span "Azure" at bounding box center [139, 409] width 196 height 27
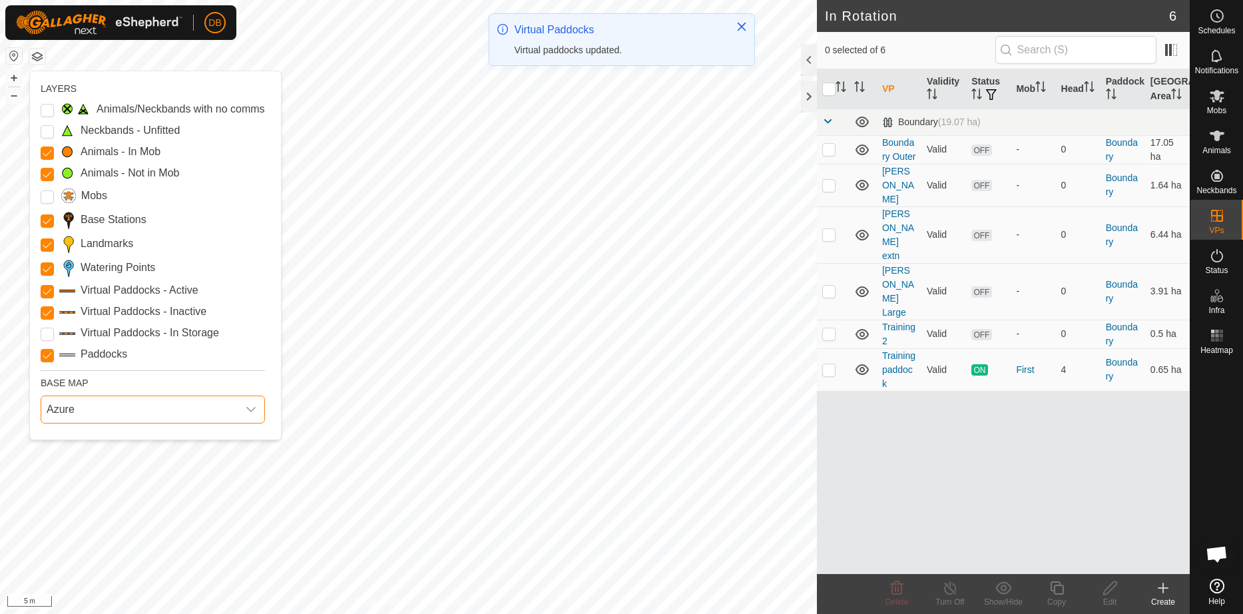
click at [97, 423] on span "Azure" at bounding box center [139, 409] width 196 height 27
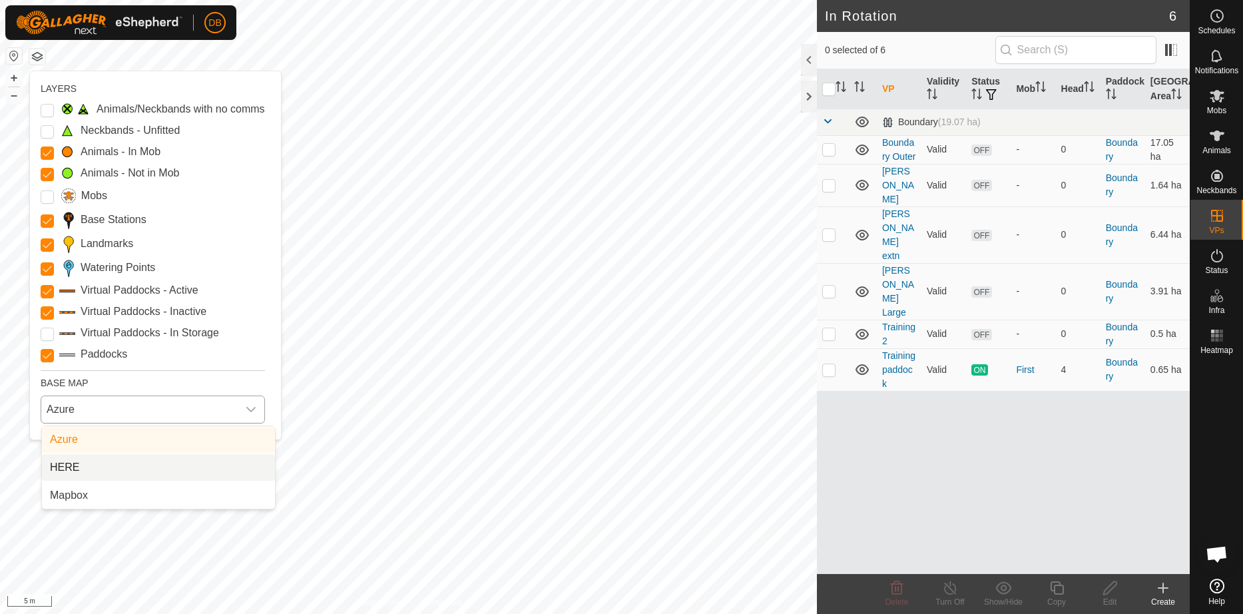
click at [85, 481] on li "HERE" at bounding box center [158, 467] width 233 height 27
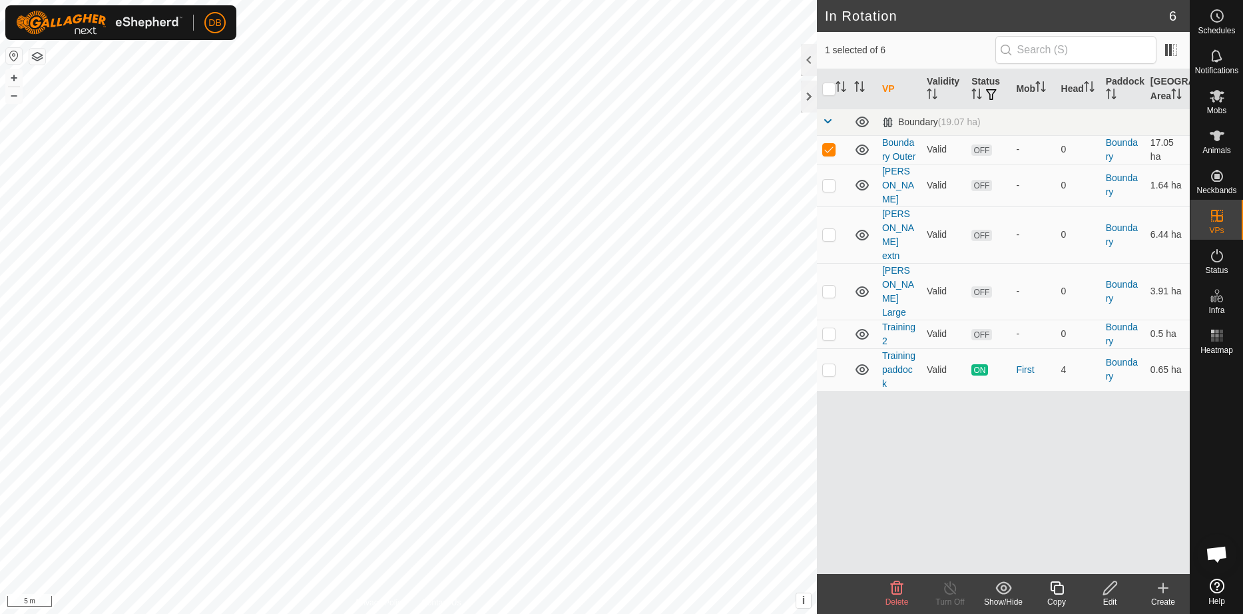
checkbox input "false"
checkbox input "true"
click at [1110, 588] on icon at bounding box center [1110, 588] width 17 height 16
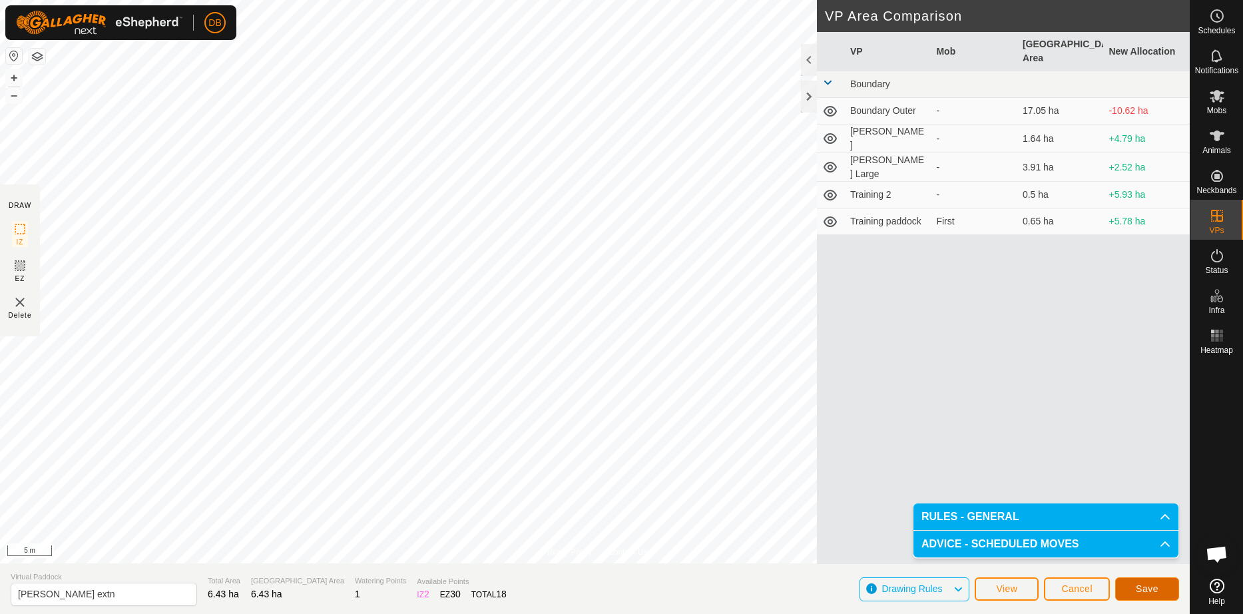
click at [1142, 586] on span "Save" at bounding box center [1147, 588] width 23 height 11
